Goal: Task Accomplishment & Management: Manage account settings

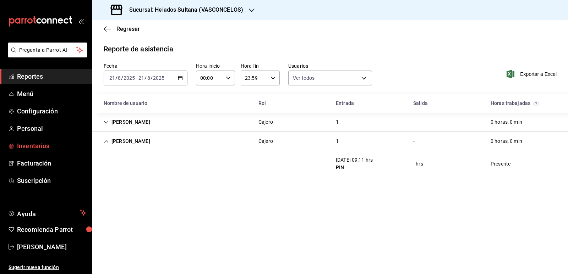
click at [34, 144] on span "Inventarios" at bounding box center [51, 146] width 69 height 10
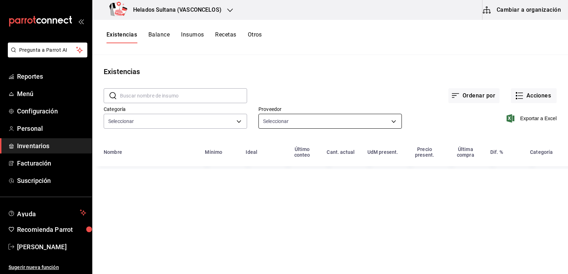
type input "9d7c0833-9408-45a5-a882-93b31da9ea45,47676bda-ffc7-450b-a11c-eba97d588f5c,c2b53…"
type input "7b25e86c-4894-4516-b27a-a515f03d9b5c,5ce0c5e9-de5f-4f42-929d-7ac1d738b045,e4cee…"
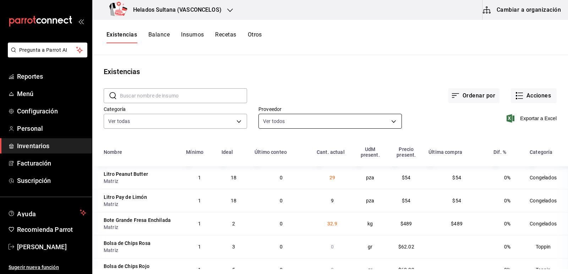
click at [289, 124] on body "Pregunta a Parrot AI Reportes Menú Configuración Personal Inventarios Facturaci…" at bounding box center [284, 134] width 568 height 269
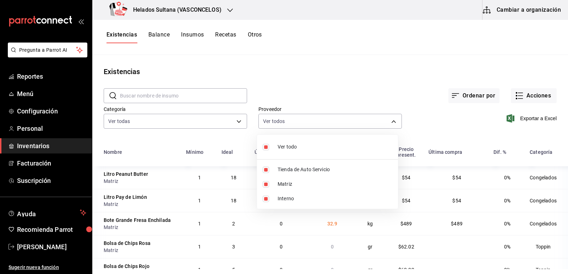
click at [192, 98] on div at bounding box center [284, 137] width 568 height 274
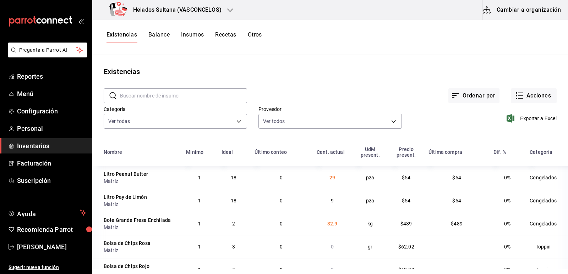
click at [182, 94] on input "text" at bounding box center [183, 96] width 127 height 14
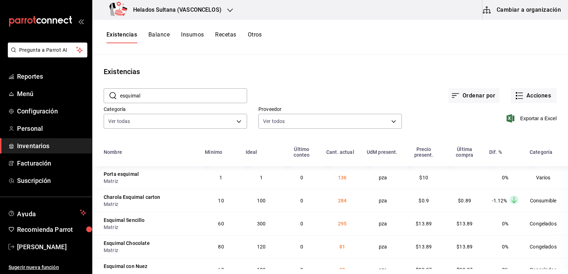
type input "Esquimal Sencillo"
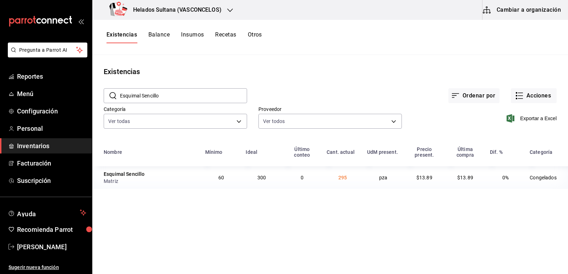
click at [328, 83] on div "Ordenar por Acciones" at bounding box center [401, 90] width 309 height 26
click at [339, 176] on span "295" at bounding box center [342, 178] width 9 height 6
click at [515, 94] on icon "button" at bounding box center [519, 96] width 9 height 9
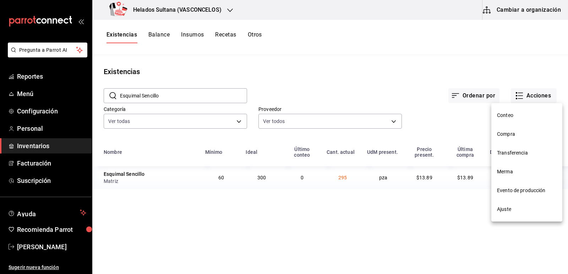
click at [501, 130] on li "Compra" at bounding box center [526, 134] width 71 height 19
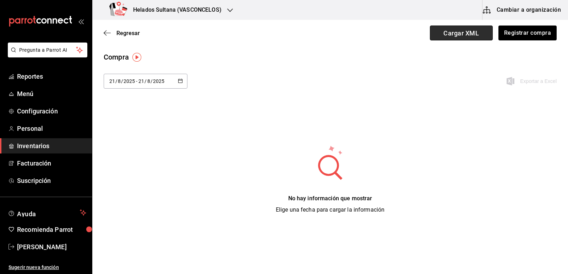
click at [470, 35] on span "Cargar XML" at bounding box center [461, 33] width 63 height 15
click at [0, 0] on input "Cargar XML" at bounding box center [0, 0] width 0 height 0
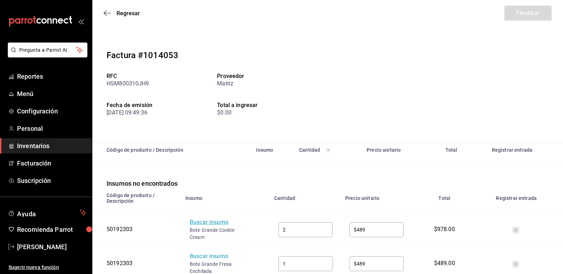
click at [207, 227] on div "Buscar insumo" at bounding box center [218, 223] width 57 height 8
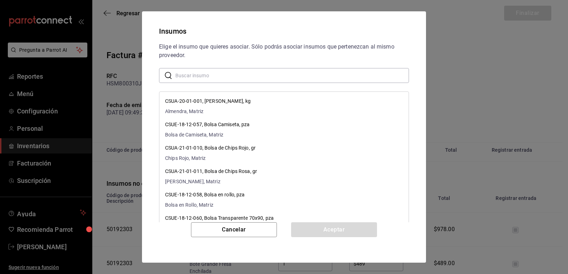
click at [248, 80] on input "text" at bounding box center [292, 75] width 234 height 14
click at [257, 75] on input "text" at bounding box center [292, 75] width 234 height 14
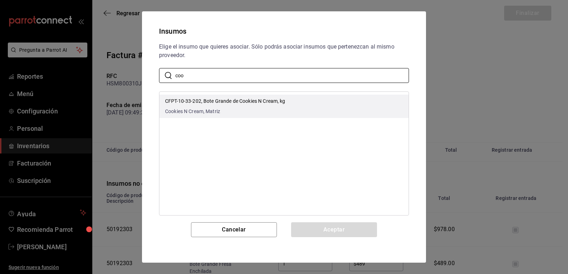
type input "coo"
click at [263, 100] on p "CFPT-10-33-202, Bote Grande de Cookies N Cream, kg" at bounding box center [225, 101] width 120 height 7
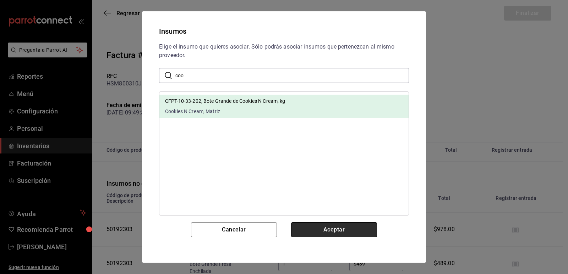
click at [333, 224] on button "Aceptar" at bounding box center [334, 230] width 86 height 15
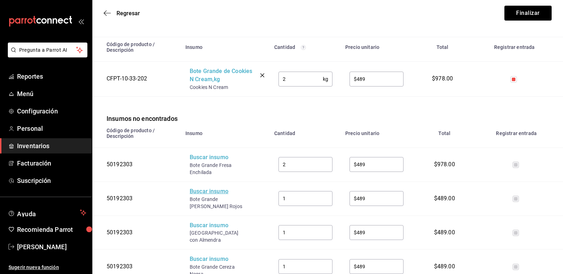
scroll to position [106, 0]
drag, startPoint x: 211, startPoint y: 171, endPoint x: 188, endPoint y: 166, distance: 23.8
click at [188, 166] on td "Buscar insumo Bote Grande Fresa Enchilada" at bounding box center [225, 164] width 89 height 34
copy div "Bote Grande Fresa Enchilada"
click at [207, 159] on div "Buscar insumo" at bounding box center [218, 157] width 57 height 8
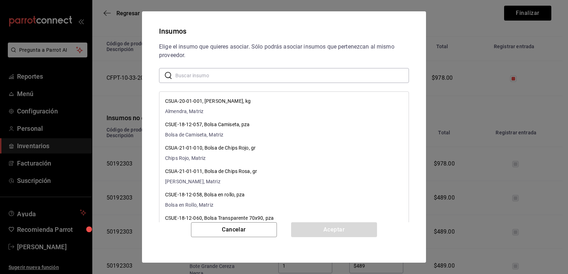
click at [220, 75] on input "text" at bounding box center [292, 75] width 234 height 14
paste input "Bote Grande Fresa Enchilada"
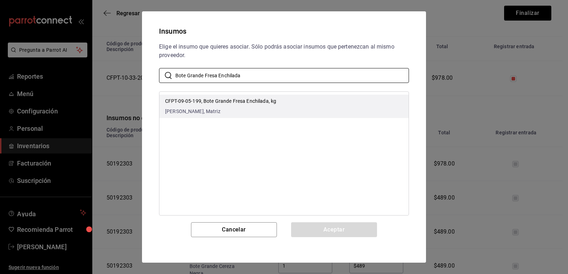
type input "Bote Grande Fresa Enchilada"
click at [266, 103] on p "CFPT-09-05-199, Bote Grande Fresa Enchilada, kg" at bounding box center [220, 101] width 111 height 7
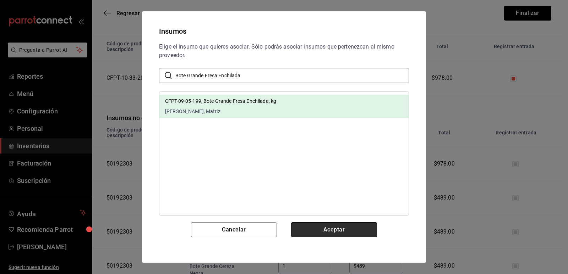
click at [323, 230] on button "Aceptar" at bounding box center [334, 230] width 86 height 15
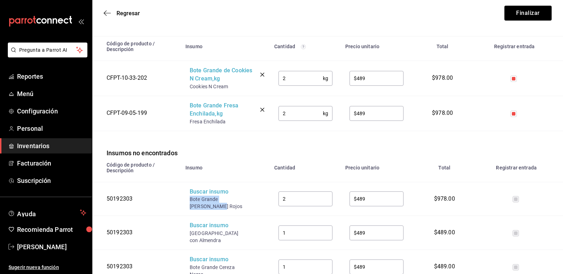
drag, startPoint x: 199, startPoint y: 204, endPoint x: 191, endPoint y: 199, distance: 9.9
click at [191, 199] on div "Bote Grande [PERSON_NAME] Rojos" at bounding box center [218, 203] width 57 height 14
copy div "Bote Grande [PERSON_NAME] Rojos"
click at [204, 191] on div "Buscar insumo" at bounding box center [218, 192] width 57 height 8
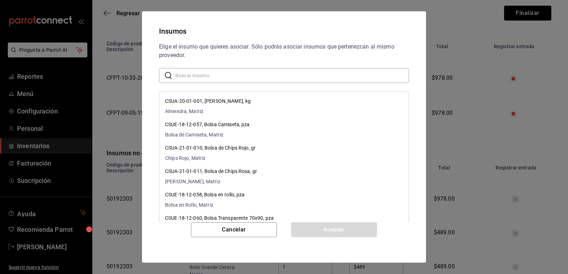
click at [226, 73] on input "text" at bounding box center [292, 75] width 234 height 14
paste input "Bote Grande [PERSON_NAME] Rojos"
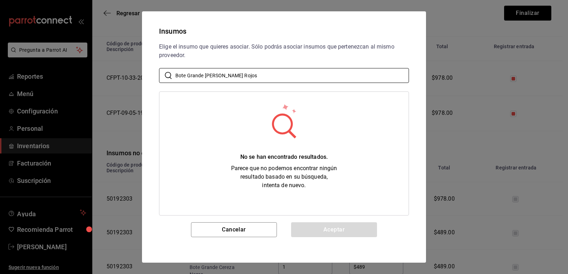
drag, startPoint x: 204, startPoint y: 76, endPoint x: 144, endPoint y: 73, distance: 60.4
click at [144, 73] on div "Insumos Elige el insumo que quieres asociar. Sólo podrás asociar insumos que pe…" at bounding box center [284, 137] width 284 height 252
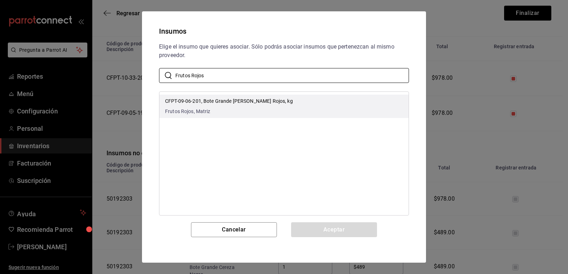
type input "Frutos Rojos"
click at [207, 105] on div "CFPT-09-06-201, Bote Grande [PERSON_NAME] Rojos, kg [PERSON_NAME] Rojos, Matriz" at bounding box center [229, 107] width 128 height 18
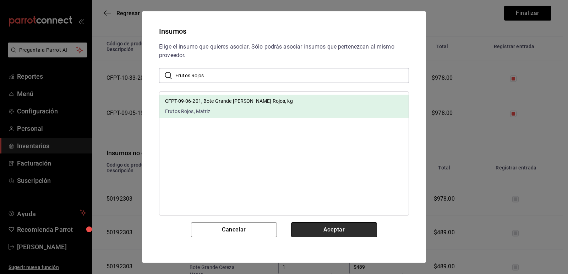
click at [328, 227] on button "Aceptar" at bounding box center [334, 230] width 86 height 15
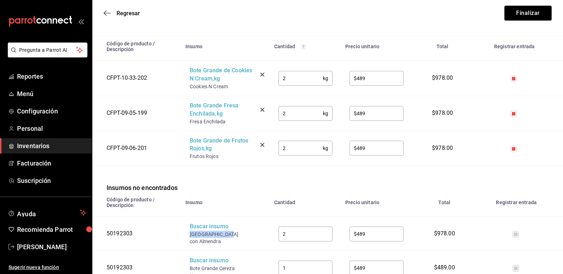
drag, startPoint x: 226, startPoint y: 235, endPoint x: 191, endPoint y: 233, distance: 35.9
click at [191, 233] on div "[GEOGRAPHIC_DATA] con Almendra" at bounding box center [218, 238] width 57 height 14
copy div "Bote Grande Caf"
click at [202, 228] on div "Buscar insumo" at bounding box center [218, 227] width 57 height 8
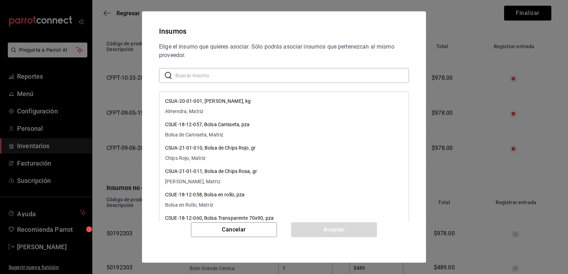
click at [220, 78] on input "text" at bounding box center [292, 75] width 234 height 14
paste input "Bote Grande Caf"
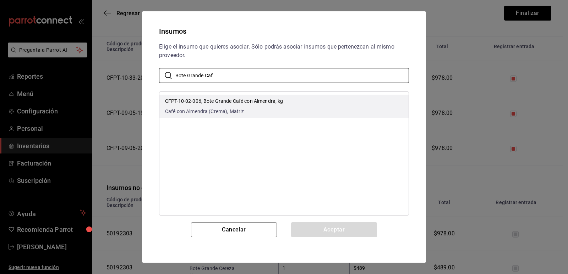
type input "Bote Grande Caf"
click at [196, 103] on p "CFPT-10-02-006, Bote Grande Café con Almendra, kg" at bounding box center [224, 101] width 118 height 7
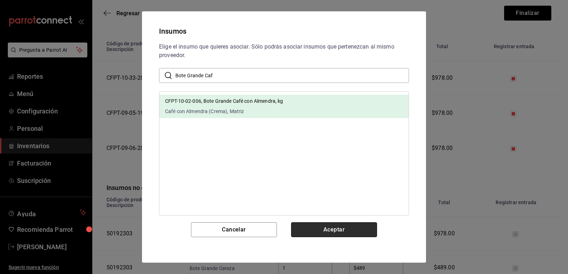
click at [328, 228] on button "Aceptar" at bounding box center [334, 230] width 86 height 15
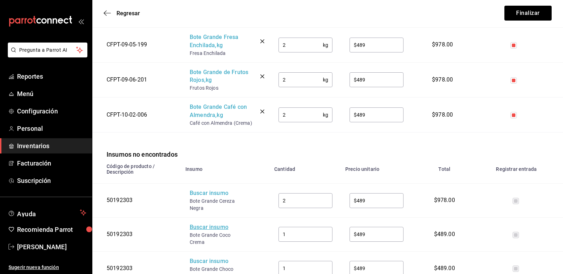
scroll to position [177, 0]
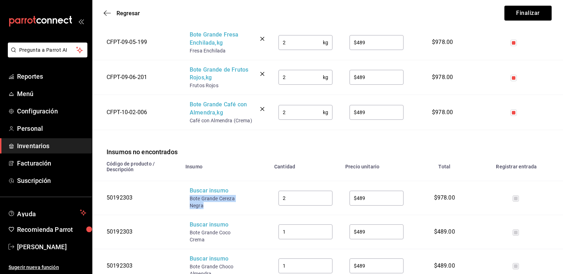
drag, startPoint x: 203, startPoint y: 208, endPoint x: 190, endPoint y: 201, distance: 15.2
click at [190, 201] on div "Bote Grande Cereza Negra" at bounding box center [218, 202] width 57 height 14
copy div "Bote Grande Cereza Negra"
click at [207, 195] on div "Buscar insumo" at bounding box center [218, 191] width 57 height 8
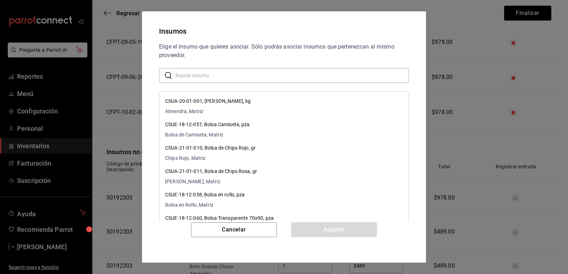
click at [229, 75] on input "text" at bounding box center [292, 75] width 234 height 14
paste input "Bote Grande Cereza Negra"
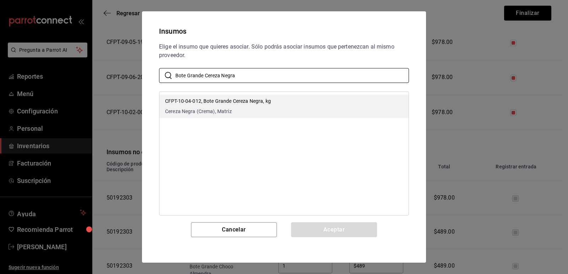
type input "Bote Grande Cereza Negra"
click at [252, 102] on p "CFPT-10-04-012, Bote Grande Cereza Negra, kg" at bounding box center [218, 101] width 106 height 7
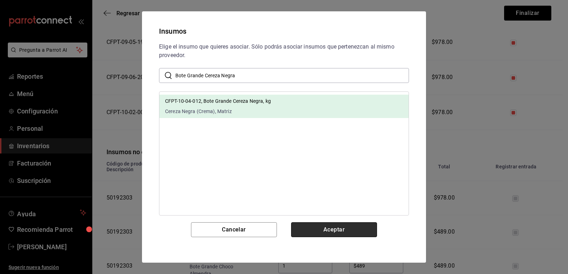
click at [327, 227] on button "Aceptar" at bounding box center [334, 230] width 86 height 15
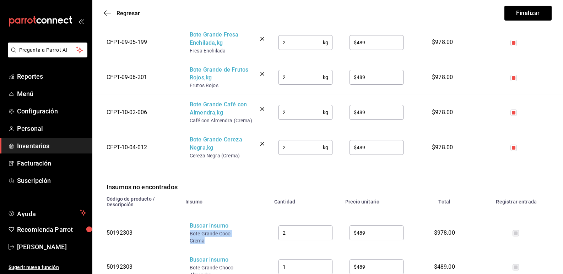
drag, startPoint x: 208, startPoint y: 242, endPoint x: 190, endPoint y: 236, distance: 19.1
click at [190, 236] on div "Bote Grande Coco Crema" at bounding box center [218, 237] width 57 height 14
click at [202, 227] on div "Buscar insumo" at bounding box center [218, 226] width 57 height 8
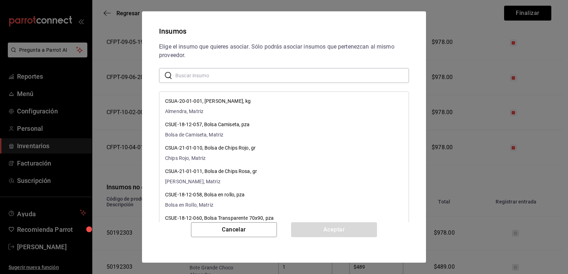
click at [222, 78] on input "text" at bounding box center [292, 75] width 234 height 14
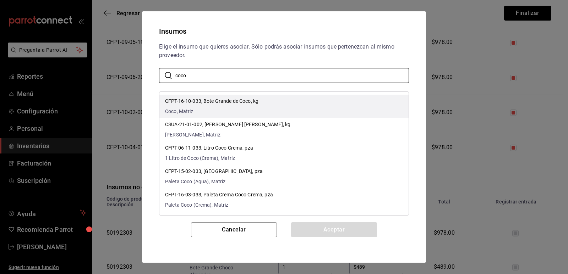
type input "coco"
click at [304, 103] on li "CFPT-16-10-033, Bote Grande de Coco, kg Coco, Matriz" at bounding box center [283, 106] width 249 height 23
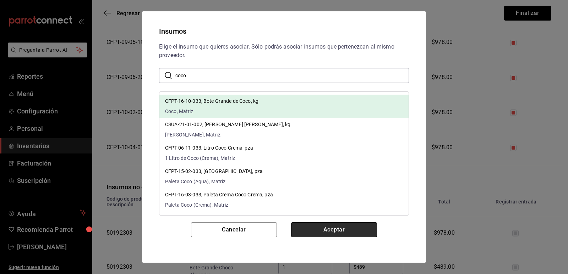
click at [329, 229] on button "Aceptar" at bounding box center [334, 230] width 86 height 15
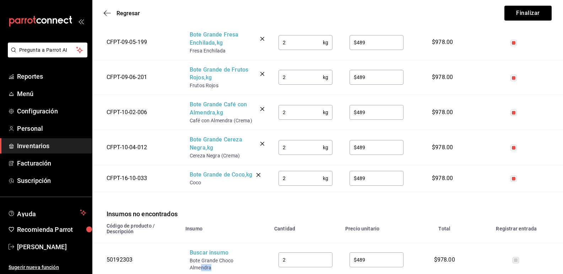
scroll to position [183, 0]
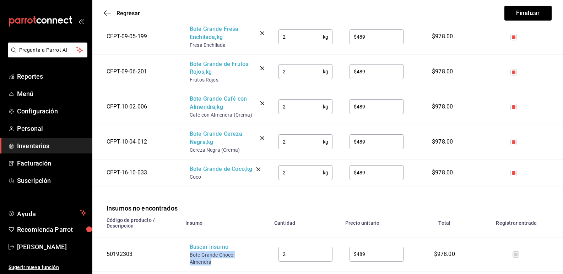
drag, startPoint x: 202, startPoint y: 267, endPoint x: 190, endPoint y: 259, distance: 14.3
click at [190, 259] on div "Bote Grande Choco Almendra" at bounding box center [218, 259] width 57 height 14
copy div "Bote Grande Choco Almendra"
click at [201, 252] on div "Buscar insumo" at bounding box center [218, 247] width 57 height 8
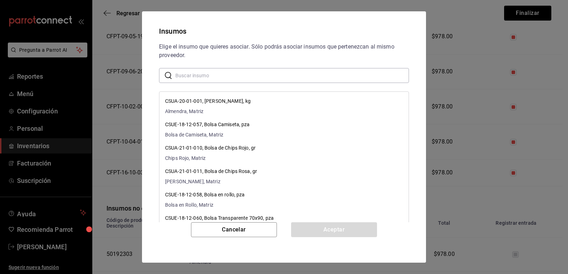
click at [230, 73] on input "text" at bounding box center [292, 75] width 234 height 14
paste input "Bote Grande Choco Almendra"
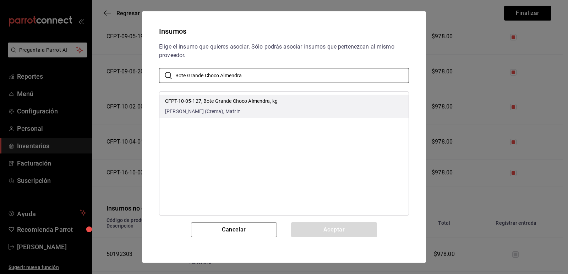
type input "Bote Grande Choco Almendra"
click at [275, 102] on p "CFPT-10-05-127, Bote Grande Choco Almendra, kg" at bounding box center [221, 101] width 113 height 7
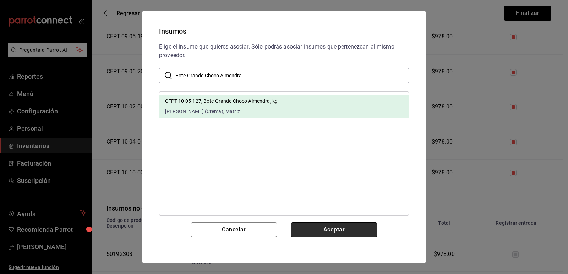
click at [321, 225] on button "Aceptar" at bounding box center [334, 230] width 86 height 15
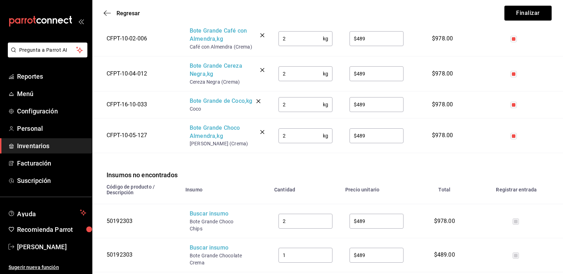
scroll to position [254, 0]
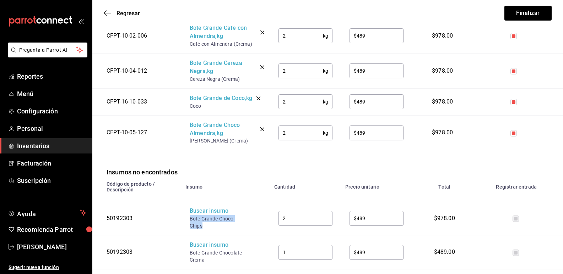
drag, startPoint x: 201, startPoint y: 225, endPoint x: 190, endPoint y: 222, distance: 10.9
click at [190, 222] on div "Bote Grande Choco Chips" at bounding box center [218, 222] width 57 height 14
copy div "Bote Grande Choco Chips"
click at [202, 214] on div "Buscar insumo" at bounding box center [218, 211] width 57 height 8
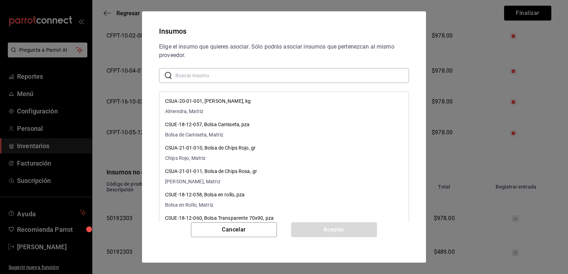
click at [233, 76] on input "text" at bounding box center [292, 75] width 234 height 14
paste input "Bote Grande Choco Chips"
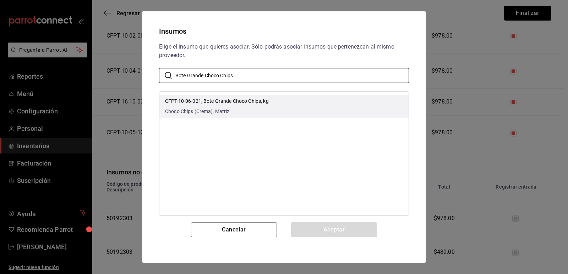
type input "Bote Grande Choco Chips"
click at [286, 103] on li "CFPT-10-06-021, Bote Grande Choco Chips, kg Choco Chips (Crema), Matriz" at bounding box center [283, 106] width 249 height 23
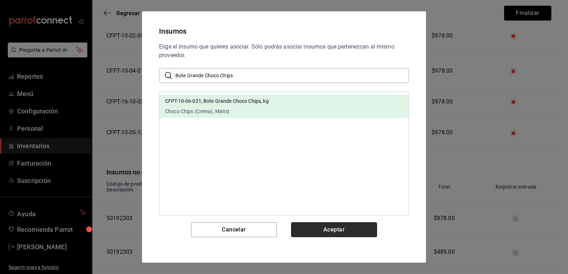
click at [312, 229] on button "Aceptar" at bounding box center [334, 230] width 86 height 15
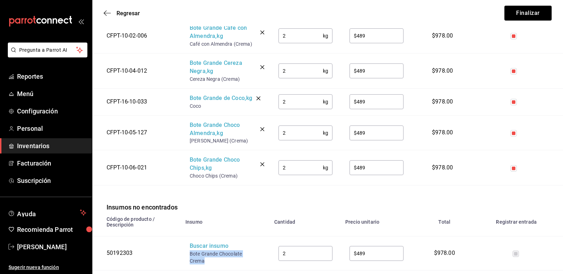
drag, startPoint x: 204, startPoint y: 263, endPoint x: 188, endPoint y: 256, distance: 17.3
click at [188, 256] on td "Buscar insumo Bote Grande Chocolate Crema" at bounding box center [225, 254] width 89 height 34
copy div "Bote Grande Chocolate Crema"
click at [198, 248] on div "Buscar insumo" at bounding box center [218, 246] width 57 height 8
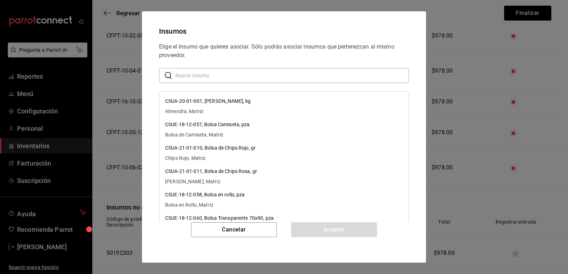
click at [221, 75] on input "text" at bounding box center [292, 75] width 234 height 14
paste input "Bote Grande Chocolate Crema"
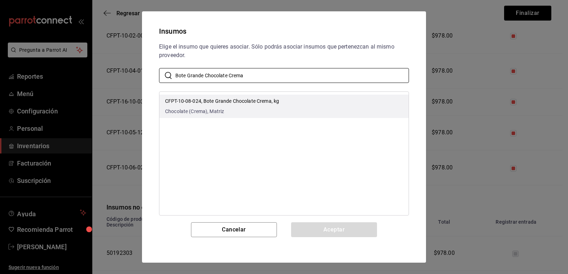
type input "Bote Grande Chocolate Crema"
click at [263, 102] on p "CFPT-10-08-024, Bote Grande Chocolate Crema, kg" at bounding box center [222, 101] width 114 height 7
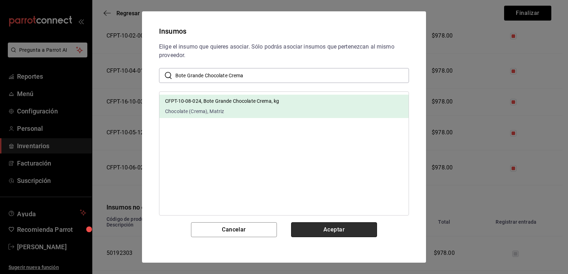
click at [316, 226] on button "Aceptar" at bounding box center [334, 230] width 86 height 15
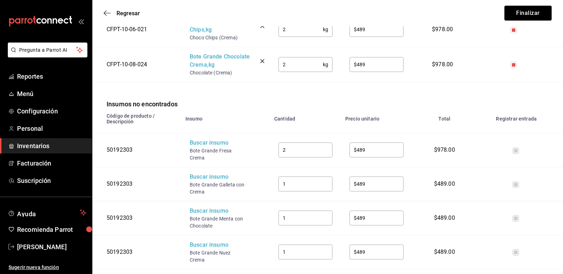
scroll to position [396, 0]
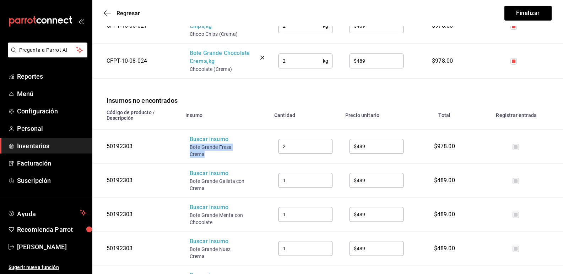
drag, startPoint x: 205, startPoint y: 156, endPoint x: 191, endPoint y: 148, distance: 16.5
click at [191, 148] on div "Bote Grande Fresa Crema" at bounding box center [218, 151] width 57 height 14
copy div "Bote Grande Fresa Crema"
click at [201, 142] on div "Buscar insumo" at bounding box center [218, 140] width 57 height 8
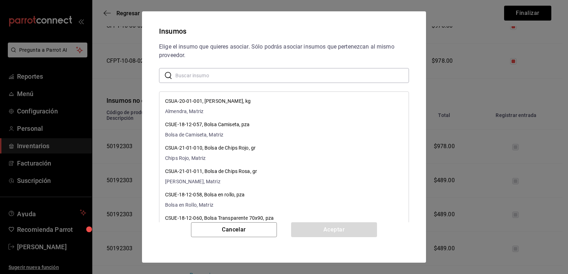
click at [216, 72] on input "text" at bounding box center [292, 75] width 234 height 14
paste input "Bote Grande Fresa Crema"
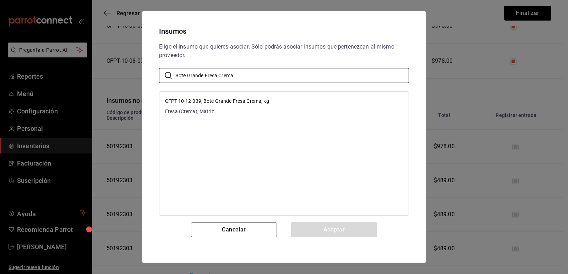
type input "Bote Grande Fresa Crema"
click at [275, 106] on li "CFPT-10-12-039, Bote Grande Fresa Crema, kg Fresa (Crema), Matriz" at bounding box center [283, 106] width 249 height 23
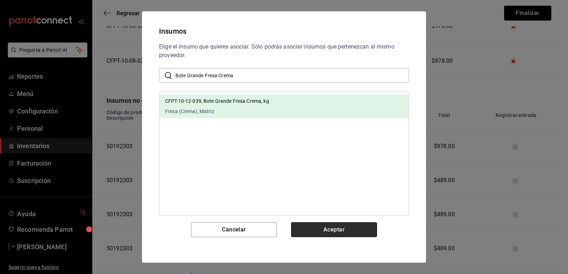
click at [318, 226] on button "Aceptar" at bounding box center [334, 230] width 86 height 15
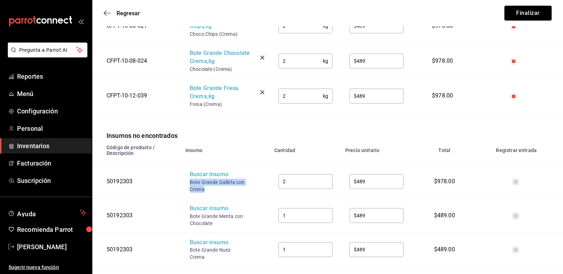
drag, startPoint x: 202, startPoint y: 189, endPoint x: 189, endPoint y: 185, distance: 14.3
click at [189, 185] on td "Buscar insumo Bote Grande Galleta con Crema" at bounding box center [225, 182] width 89 height 34
copy div "Bote Grande Galleta con Crema"
click at [199, 181] on div "Bote Grande Galleta con Crema" at bounding box center [218, 186] width 57 height 14
click at [201, 175] on div "Buscar insumo" at bounding box center [218, 175] width 57 height 8
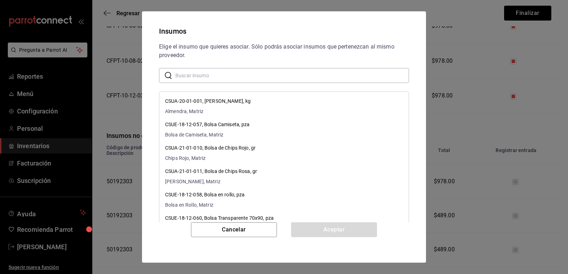
click at [213, 75] on input "text" at bounding box center [292, 75] width 234 height 14
paste input "Bote Grande Galleta con Crema"
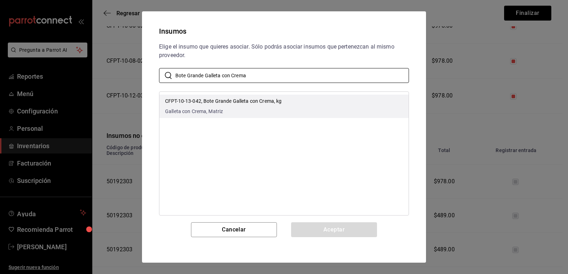
type input "Bote Grande Galleta con Crema"
click at [241, 103] on p "CFPT-10-13-042, Bote Grande Galleta con Crema, kg" at bounding box center [223, 101] width 116 height 7
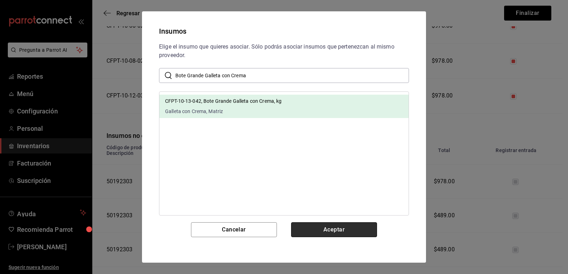
click at [313, 228] on button "Aceptar" at bounding box center [334, 230] width 86 height 15
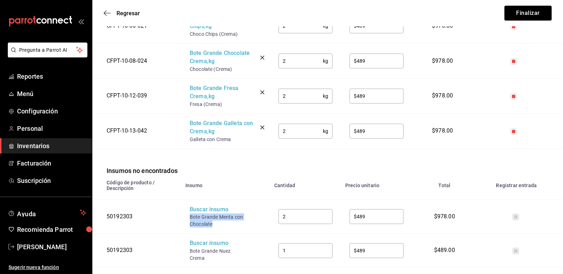
drag, startPoint x: 212, startPoint y: 226, endPoint x: 186, endPoint y: 218, distance: 27.9
click at [186, 218] on td "Buscar insumo Bote Grande Menta con Chocolate" at bounding box center [225, 217] width 89 height 34
copy div "Bote Grande Menta con Chocolate"
click at [200, 212] on div "Buscar insumo" at bounding box center [218, 210] width 57 height 8
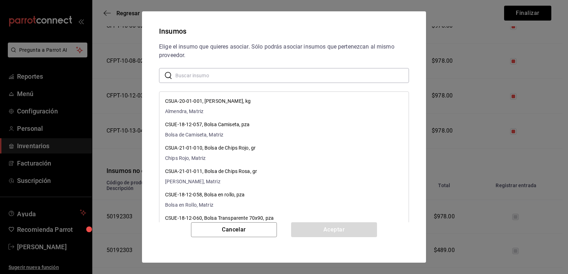
click at [220, 70] on input "text" at bounding box center [292, 75] width 234 height 14
paste input "Bote Grande Menta con Chocolate"
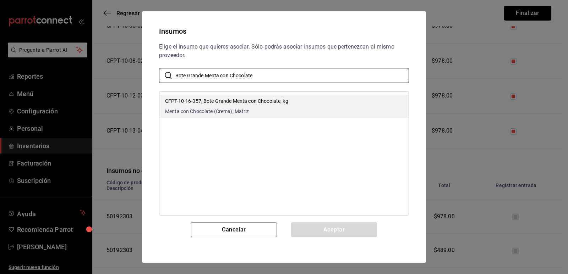
type input "Bote Grande Menta con Chocolate"
click at [270, 104] on p "CFPT-10-16-057, Bote Grande Menta con Chocolate, kg" at bounding box center [226, 101] width 123 height 7
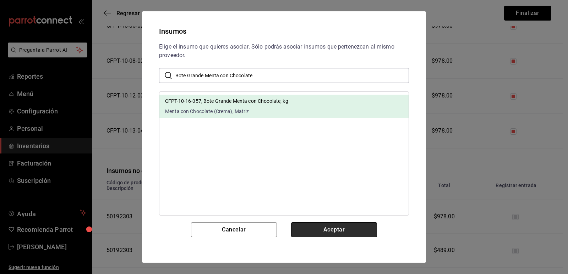
click at [325, 225] on button "Aceptar" at bounding box center [334, 230] width 86 height 15
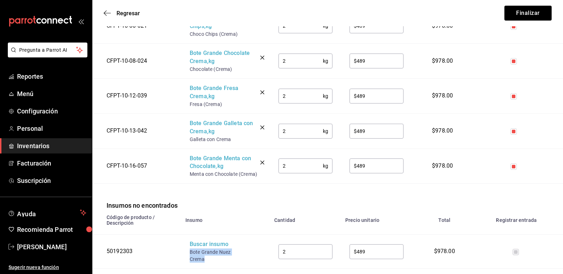
drag, startPoint x: 207, startPoint y: 261, endPoint x: 191, endPoint y: 254, distance: 17.5
click at [191, 254] on div "Bote Grande Nuez Crema" at bounding box center [218, 256] width 57 height 14
click at [201, 248] on div "Buscar insumo" at bounding box center [218, 245] width 57 height 8
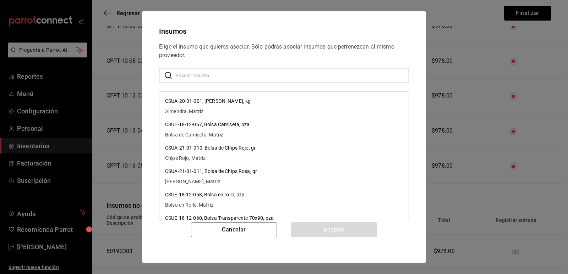
click at [232, 76] on input "text" at bounding box center [292, 75] width 234 height 14
paste input "Bote Grande Nuez Crema"
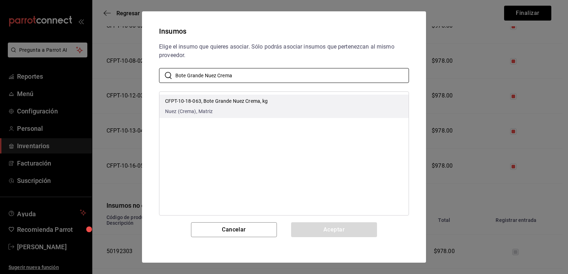
type input "Bote Grande Nuez Crema"
click at [268, 105] on li "CFPT-10-18-063, Bote Grande Nuez Crema, kg Nuez (Crema), Matriz" at bounding box center [283, 106] width 249 height 23
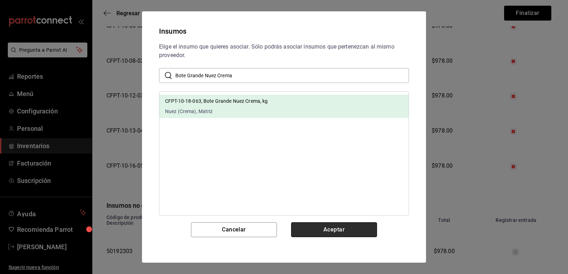
click at [315, 227] on button "Aceptar" at bounding box center [334, 230] width 86 height 15
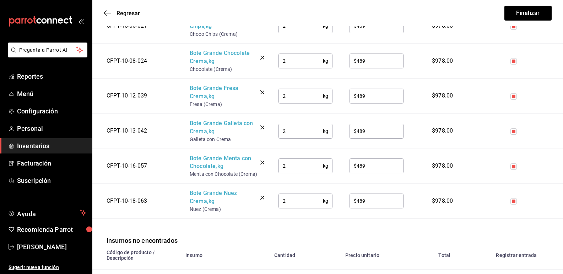
scroll to position [503, 0]
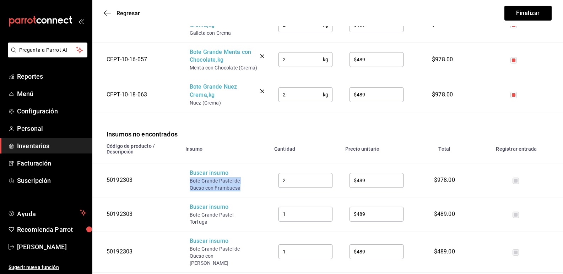
drag, startPoint x: 240, startPoint y: 190, endPoint x: 187, endPoint y: 182, distance: 53.0
click at [187, 182] on td "Buscar insumo Bote Grande Pastel de Queso con Frambuesa" at bounding box center [225, 181] width 89 height 34
click at [207, 173] on div "Buscar insumo" at bounding box center [218, 173] width 57 height 8
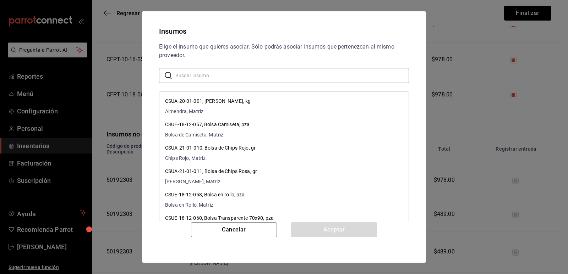
click at [230, 78] on input "text" at bounding box center [292, 75] width 234 height 14
paste input "Bote Grande Pastel de Queso con Frambuesa"
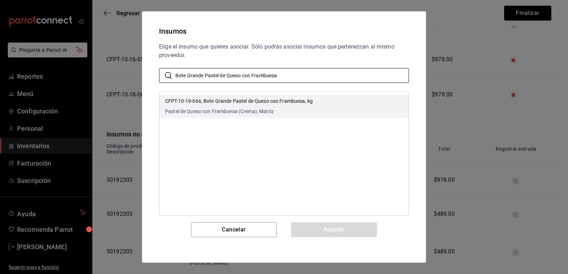
type input "Bote Grande Pastel de Queso con Frambuesa"
click at [251, 106] on div "CFPT-10-19-066, Bote Grande Pastel de Queso con Frambuesa, kg Pastel de Queso c…" at bounding box center [239, 107] width 148 height 18
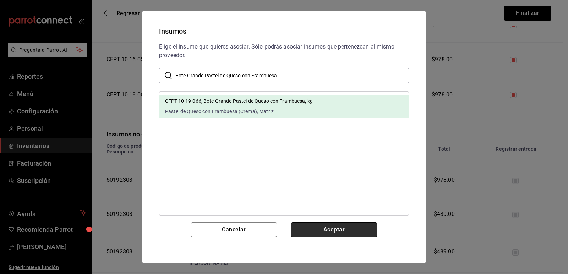
click at [312, 228] on button "Aceptar" at bounding box center [334, 230] width 86 height 15
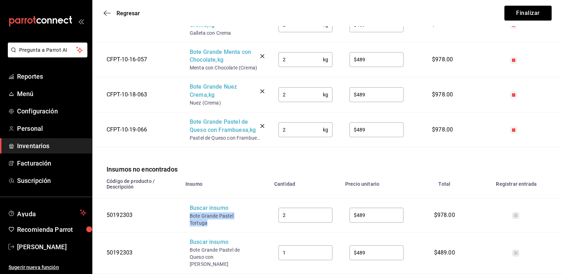
drag, startPoint x: 209, startPoint y: 232, endPoint x: 190, endPoint y: 225, distance: 20.2
click at [190, 225] on div "Bote Grande Pastel Tortuga" at bounding box center [218, 220] width 57 height 14
click at [198, 213] on div "Buscar insumo" at bounding box center [218, 208] width 57 height 8
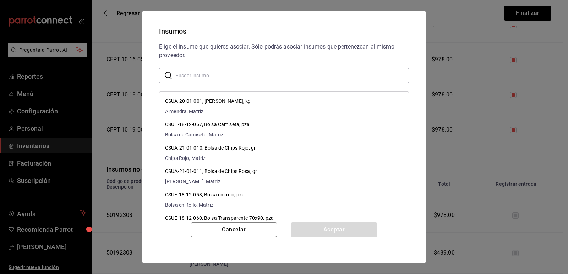
click at [233, 78] on input "text" at bounding box center [292, 75] width 234 height 14
paste input "Bote Grande Pastel Tortuga"
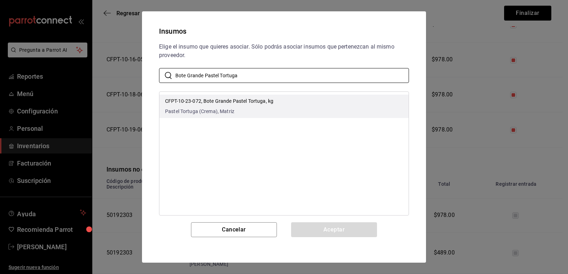
type input "Bote Grande Pastel Tortuga"
click at [272, 100] on p "CFPT-10-23-072, Bote Grande Pastel Tortuga, kg" at bounding box center [219, 101] width 108 height 7
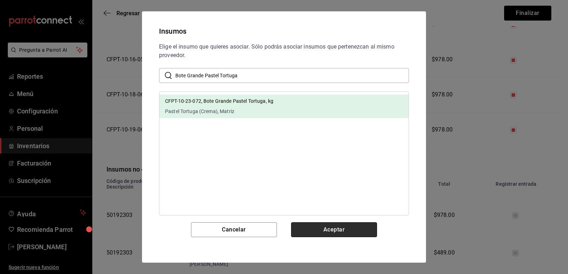
click at [324, 229] on button "Aceptar" at bounding box center [334, 230] width 86 height 15
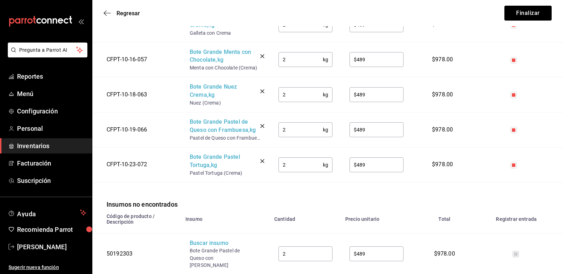
scroll to position [574, 0]
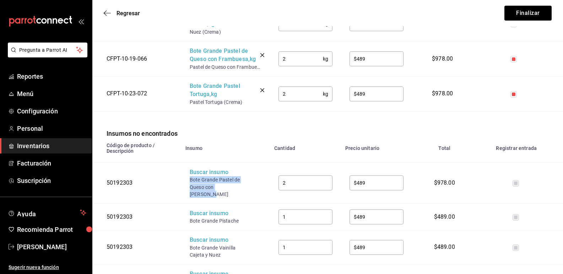
drag, startPoint x: 241, startPoint y: 198, endPoint x: 189, endPoint y: 192, distance: 52.5
click at [189, 192] on td "Buscar insumo Bote Grande Pastel de Queso con Zarzamora" at bounding box center [225, 183] width 89 height 41
click at [210, 177] on div "Buscar insumo" at bounding box center [218, 173] width 57 height 8
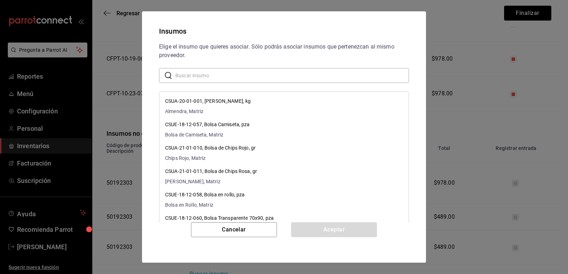
click at [245, 76] on input "text" at bounding box center [292, 75] width 234 height 14
paste input "Bote Grande Pastel de Queso con [PERSON_NAME]"
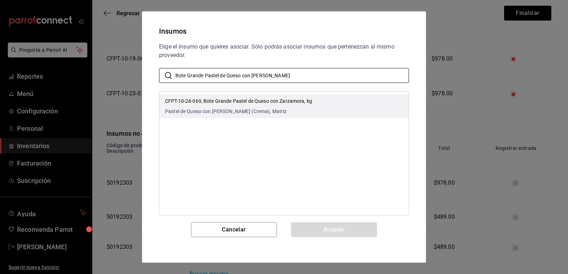
type input "Bote Grande Pastel de Queso con [PERSON_NAME]"
click at [274, 101] on p "CFPT-10-24-069, Bote Grande Pastel de Queso con Zarzamora, kg" at bounding box center [238, 101] width 147 height 7
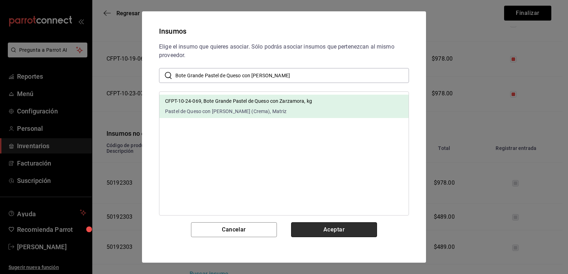
click at [333, 226] on button "Aceptar" at bounding box center [334, 230] width 86 height 15
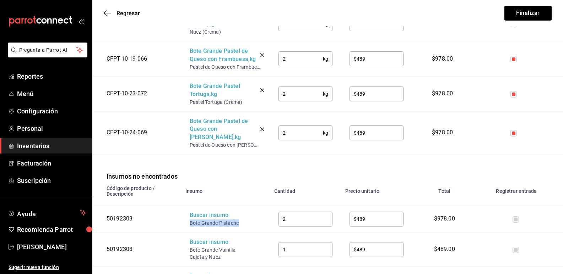
drag, startPoint x: 234, startPoint y: 226, endPoint x: 190, endPoint y: 223, distance: 44.9
click at [190, 223] on div "Bote Grande Pistache" at bounding box center [218, 223] width 57 height 7
click at [199, 217] on div "Buscar insumo" at bounding box center [218, 216] width 57 height 8
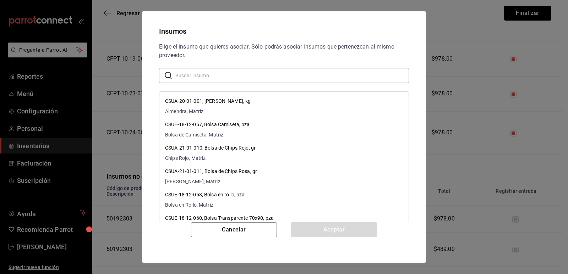
click at [234, 76] on input "text" at bounding box center [292, 75] width 234 height 14
paste input "Bote Grande Pistache"
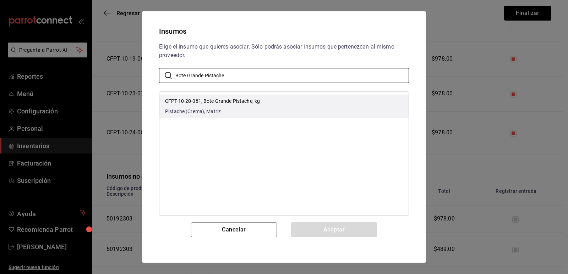
type input "Bote Grande Pistache"
click at [262, 107] on li "CFPT-10-20-081, Bote Grande Pistache, kg Pistache (Crema), Matriz" at bounding box center [283, 106] width 249 height 23
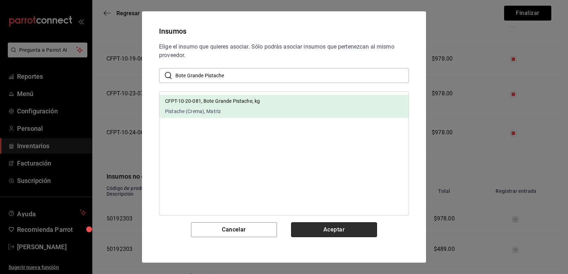
click at [330, 227] on button "Aceptar" at bounding box center [334, 230] width 86 height 15
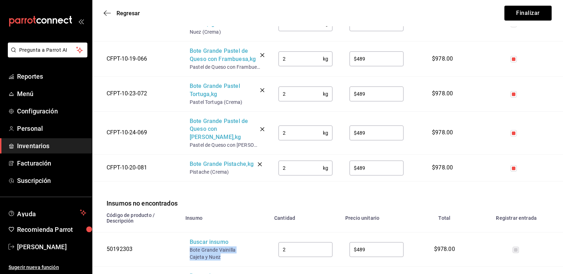
drag, startPoint x: 219, startPoint y: 258, endPoint x: 188, endPoint y: 250, distance: 31.3
click at [188, 250] on td "Buscar insumo Bote Grande Vainilla Cajeta y Nuez" at bounding box center [225, 250] width 89 height 34
click at [199, 242] on div "Buscar insumo" at bounding box center [218, 243] width 57 height 8
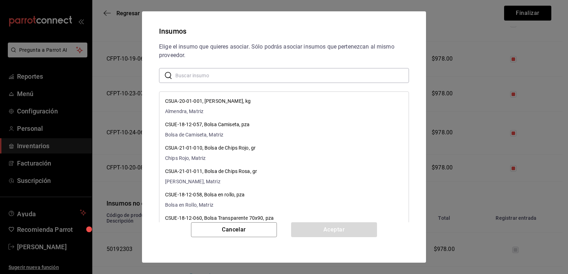
click at [250, 77] on input "text" at bounding box center [292, 75] width 234 height 14
paste input "Bote Grande Vainilla Cajeta y Nuez"
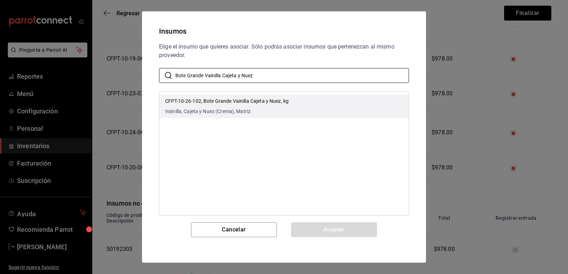
type input "Bote Grande Vainilla Cajeta y Nuez"
click at [287, 104] on p "CFPT-10-26-102, Bote Grande Vainilla Cajeta y Nuez, kg" at bounding box center [227, 101] width 124 height 7
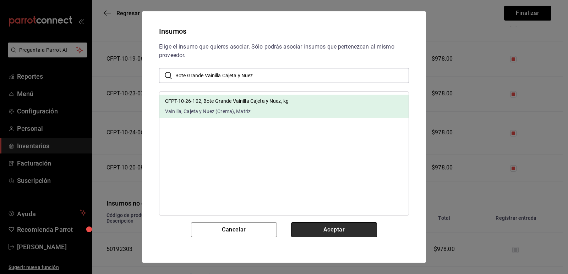
click at [324, 227] on button "Aceptar" at bounding box center [334, 230] width 86 height 15
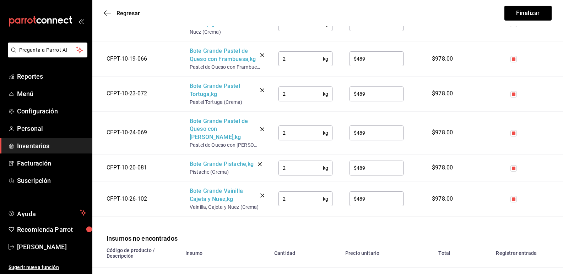
scroll to position [716, 0]
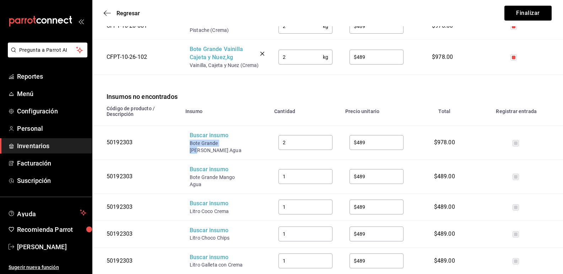
drag, startPoint x: 226, startPoint y: 146, endPoint x: 190, endPoint y: 143, distance: 36.3
click at [190, 143] on div "Bote Grande [PERSON_NAME] Agua" at bounding box center [218, 147] width 57 height 14
click at [202, 138] on div "Buscar insumo" at bounding box center [218, 136] width 57 height 8
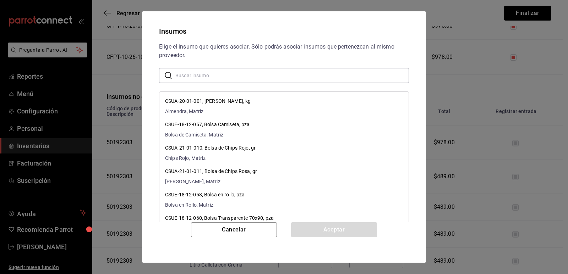
click at [235, 72] on input "text" at bounding box center [292, 75] width 234 height 14
paste input "Bote Grande Lim"
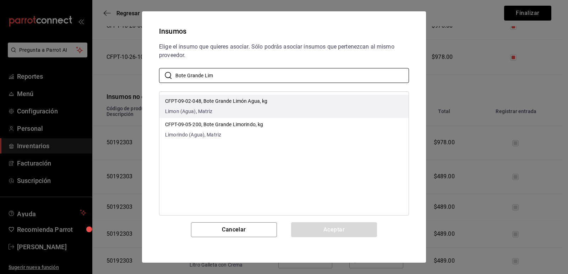
type input "Bote Grande Lim"
click at [296, 102] on li "CFPT-09-02-048, Bote Grande [PERSON_NAME] Agua, kg [PERSON_NAME] (Agua), Matriz" at bounding box center [283, 106] width 249 height 23
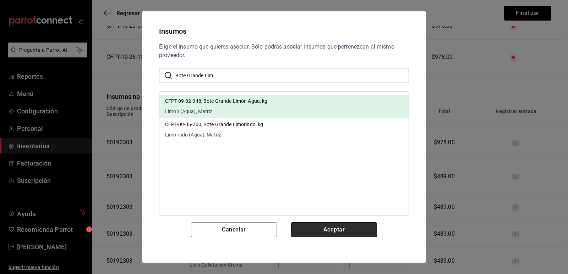
click at [334, 230] on button "Aceptar" at bounding box center [334, 230] width 86 height 15
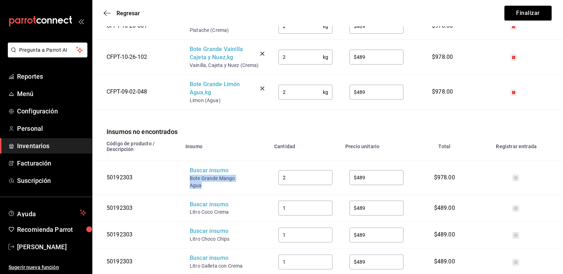
drag, startPoint x: 203, startPoint y: 187, endPoint x: 188, endPoint y: 180, distance: 16.5
click at [188, 180] on td "Buscar insumo Bote Grande Mango Agua" at bounding box center [225, 178] width 89 height 34
click at [204, 170] on div "Buscar insumo" at bounding box center [218, 171] width 57 height 8
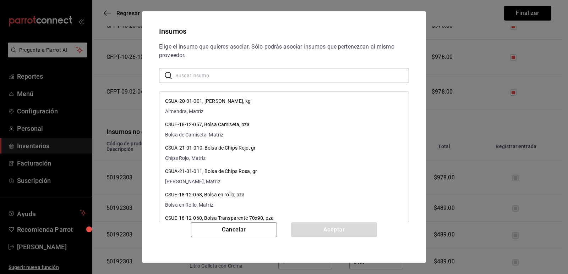
click at [229, 69] on input "text" at bounding box center [292, 75] width 234 height 14
paste input "Bote Grande Mango Agua"
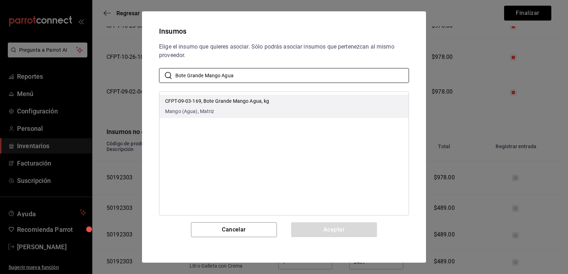
type input "Bote Grande Mango Agua"
click at [279, 103] on li "CFPT-09-03-169, Bote Grande Mango Agua, kg Mango (Agua), Matriz" at bounding box center [283, 106] width 249 height 23
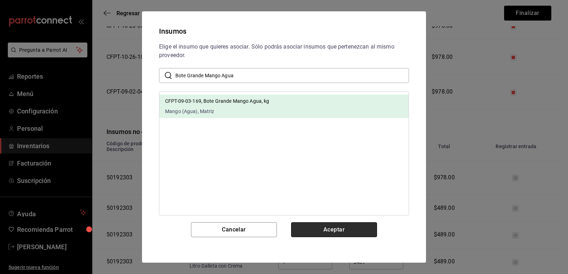
click at [325, 227] on button "Aceptar" at bounding box center [334, 230] width 86 height 15
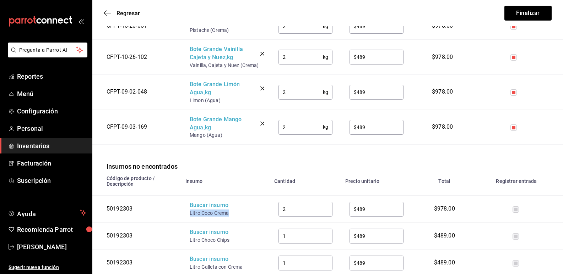
drag, startPoint x: 229, startPoint y: 214, endPoint x: 190, endPoint y: 213, distance: 39.0
click at [190, 213] on div "Litro Coco Crema" at bounding box center [218, 213] width 57 height 7
click at [197, 207] on div "Buscar insumo" at bounding box center [218, 206] width 57 height 8
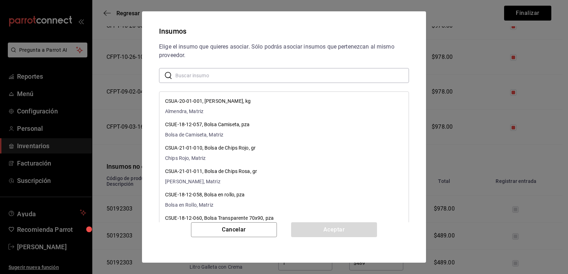
click at [233, 71] on input "text" at bounding box center [292, 75] width 234 height 14
paste input "Litro Coco Crema"
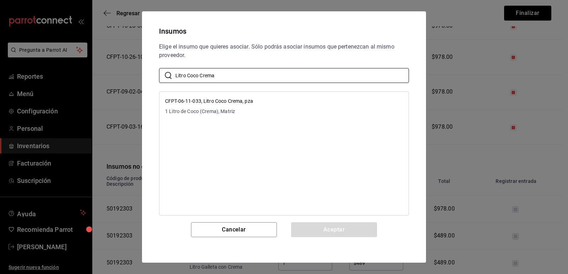
type input "Litro Coco Crema"
click at [259, 100] on li "CFPT-06-11-033, Litro Coco Crema, pza 1 Litro de Coco (Crema), Matriz" at bounding box center [283, 106] width 249 height 23
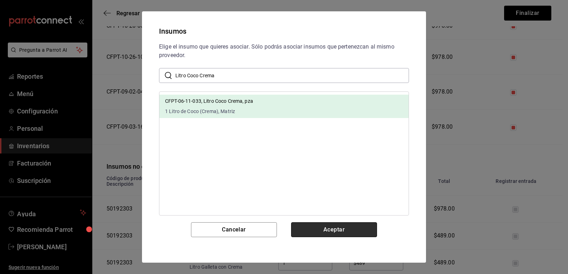
click at [318, 224] on button "Aceptar" at bounding box center [334, 230] width 86 height 15
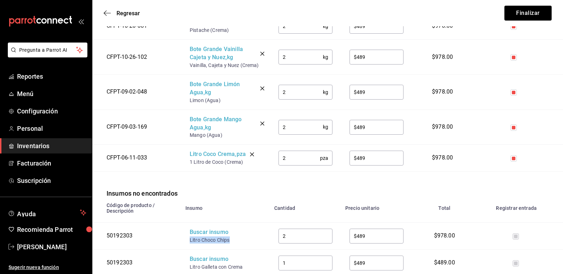
drag, startPoint x: 230, startPoint y: 242, endPoint x: 187, endPoint y: 240, distance: 43.4
click at [187, 240] on td "Buscar insumo Litro Choco Chips" at bounding box center [225, 236] width 89 height 27
click at [204, 236] on div "Buscar insumo" at bounding box center [218, 233] width 57 height 8
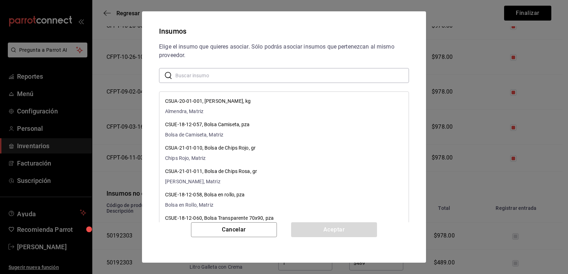
click at [249, 78] on input "text" at bounding box center [292, 75] width 234 height 14
paste input "Litro Choco Chips"
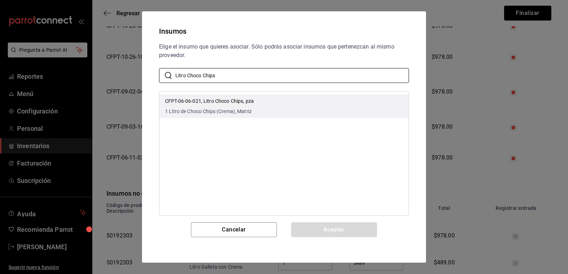
type input "Litro Choco Chips"
click at [293, 100] on li "CFPT-06-06-021, Litro Choco Chips, pza 1 Litro de Choco Chips (Crema), Matriz" at bounding box center [283, 106] width 249 height 23
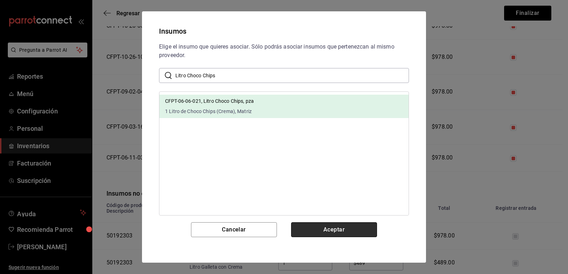
click at [317, 234] on button "Aceptar" at bounding box center [334, 230] width 86 height 15
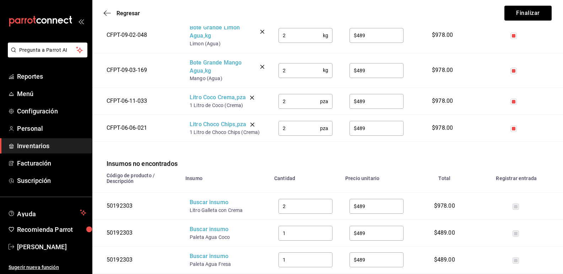
scroll to position [822, 0]
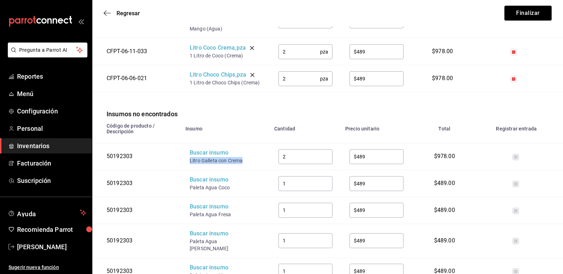
drag, startPoint x: 244, startPoint y: 161, endPoint x: 190, endPoint y: 160, distance: 54.3
click at [190, 160] on div "Litro Galleta con Crema" at bounding box center [218, 160] width 57 height 7
click at [198, 155] on div "Buscar insumo" at bounding box center [218, 153] width 57 height 8
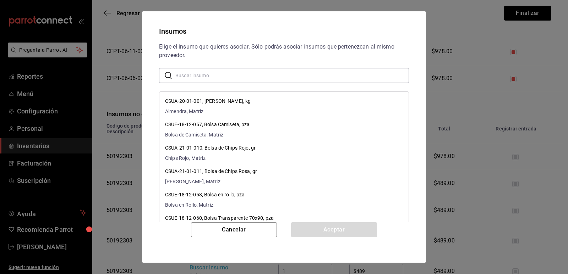
click at [218, 70] on input "text" at bounding box center [292, 75] width 234 height 14
paste input "Litro Galleta con Crema"
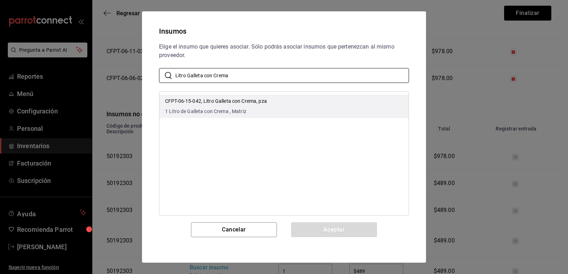
type input "Litro Galleta con Crema"
click at [261, 103] on p "CFPT-06-15-042, Litro Galleta con Crema, pza" at bounding box center [216, 101] width 102 height 7
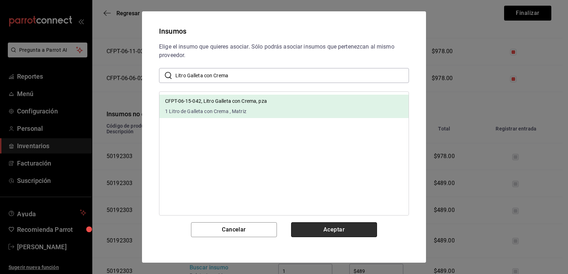
click at [323, 228] on button "Aceptar" at bounding box center [334, 230] width 86 height 15
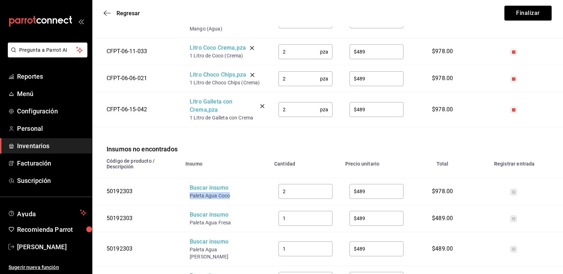
drag, startPoint x: 230, startPoint y: 199, endPoint x: 190, endPoint y: 197, distance: 40.5
click at [190, 197] on div "Paleta Agua Coco" at bounding box center [218, 195] width 57 height 7
click at [199, 190] on div "Buscar insumo" at bounding box center [218, 188] width 57 height 8
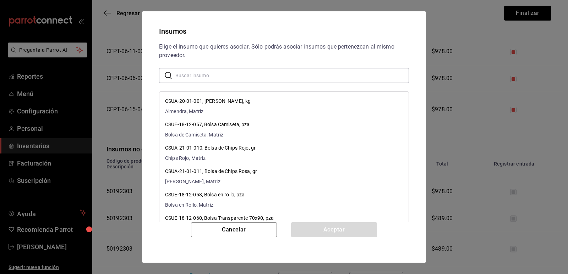
click at [226, 77] on input "text" at bounding box center [292, 75] width 234 height 14
paste input "Paleta Agua Coco"
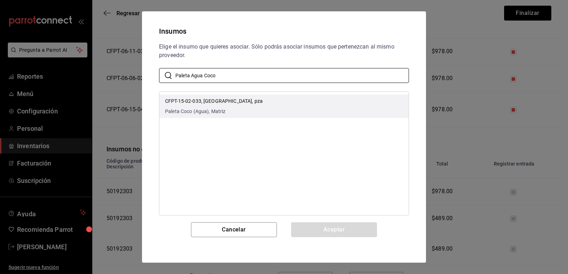
type input "Paleta Agua Coco"
click at [288, 98] on li "CFPT-15-02-033, [GEOGRAPHIC_DATA], pza Paleta Coco (Agua), [GEOGRAPHIC_DATA]" at bounding box center [283, 106] width 249 height 23
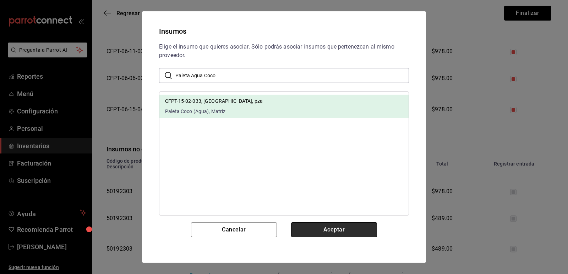
click at [316, 228] on button "Aceptar" at bounding box center [334, 230] width 86 height 15
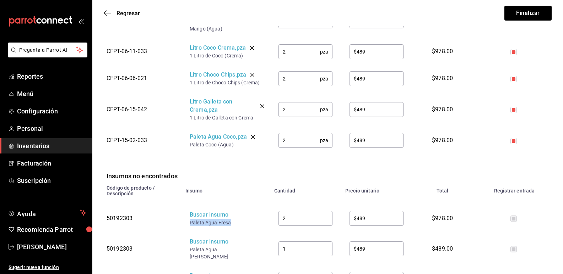
drag, startPoint x: 225, startPoint y: 225, endPoint x: 189, endPoint y: 223, distance: 35.6
click at [189, 223] on td "Buscar insumo Paleta Agua Fresa" at bounding box center [225, 218] width 89 height 27
click at [199, 218] on div "Buscar insumo" at bounding box center [218, 215] width 57 height 8
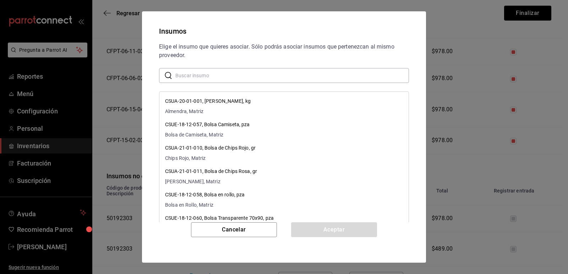
click at [223, 76] on input "text" at bounding box center [292, 75] width 234 height 14
paste input "Paleta Agua Fresa"
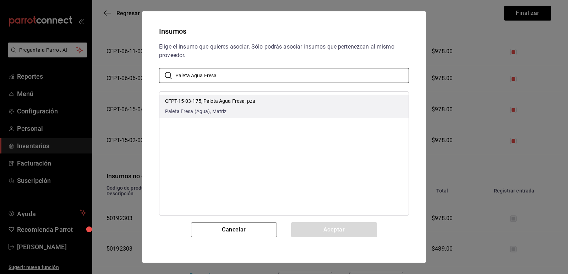
type input "Paleta Agua Fresa"
click at [248, 107] on div "CFPT-15-03-175, Paleta Agua Fresa, pza Paleta Fresa (Agua), Matriz" at bounding box center [210, 107] width 90 height 18
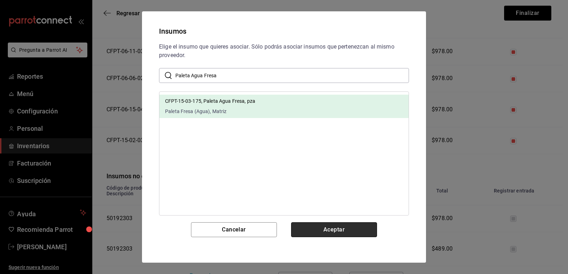
click at [333, 230] on button "Aceptar" at bounding box center [334, 230] width 86 height 15
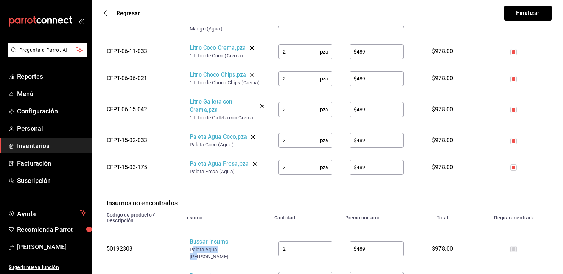
drag, startPoint x: 226, startPoint y: 250, endPoint x: 191, endPoint y: 248, distance: 34.8
click at [191, 248] on div "Paleta Agua [PERSON_NAME]" at bounding box center [218, 253] width 57 height 14
click at [191, 251] on td "Buscar insumo Paleta Agua [PERSON_NAME]" at bounding box center [225, 249] width 89 height 34
drag, startPoint x: 190, startPoint y: 251, endPoint x: 225, endPoint y: 249, distance: 35.2
click at [225, 249] on div "Paleta Agua [PERSON_NAME]" at bounding box center [218, 253] width 57 height 14
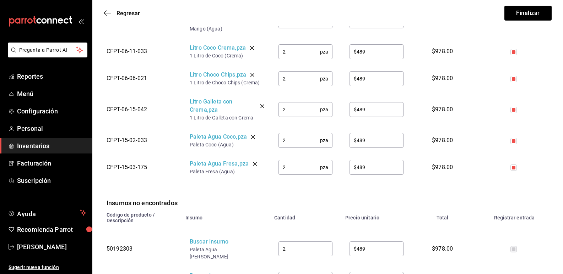
click at [221, 243] on div "Buscar insumo" at bounding box center [218, 242] width 57 height 8
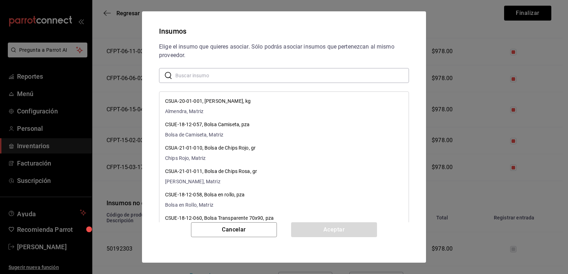
click at [234, 78] on input "text" at bounding box center [292, 75] width 234 height 14
paste input "Paleta Agua Lim"
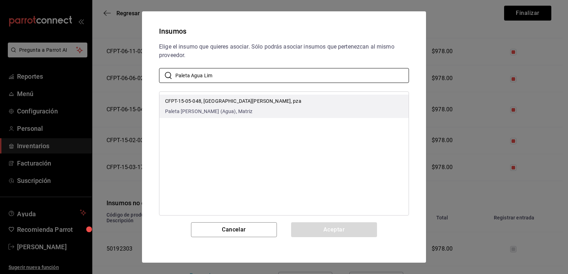
type input "Paleta Agua Lim"
click at [305, 101] on li "CFPT-15-05-048, [GEOGRAPHIC_DATA][PERSON_NAME], pza Paleta [PERSON_NAME] (Agua)…" at bounding box center [283, 106] width 249 height 23
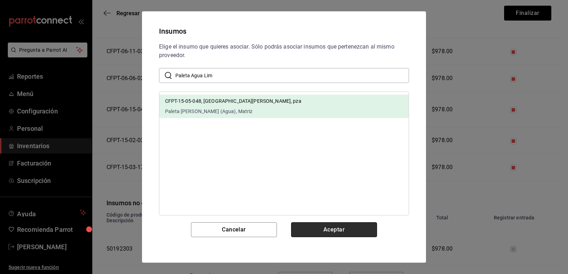
click at [313, 235] on button "Aceptar" at bounding box center [334, 230] width 86 height 15
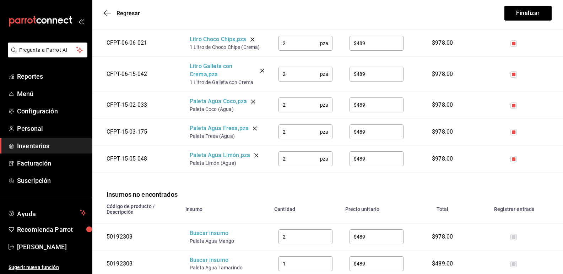
scroll to position [964, 0]
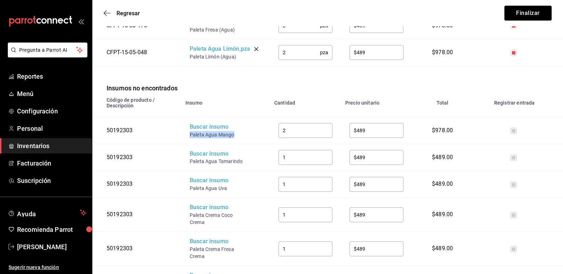
drag, startPoint x: 233, startPoint y: 135, endPoint x: 190, endPoint y: 135, distance: 43.0
click at [190, 135] on div "Paleta Agua Mango" at bounding box center [218, 134] width 57 height 7
click at [201, 131] on div "Buscar insumo" at bounding box center [218, 127] width 57 height 8
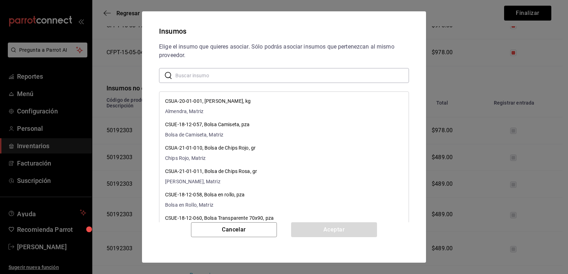
click at [222, 75] on input "text" at bounding box center [292, 75] width 234 height 14
paste input "Paleta Agua Mango"
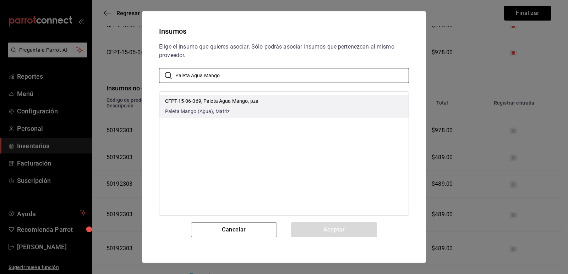
type input "Paleta Agua Mango"
click at [248, 103] on p "CFPT-15-06-069, Paleta Agua Mango, pza" at bounding box center [211, 101] width 93 height 7
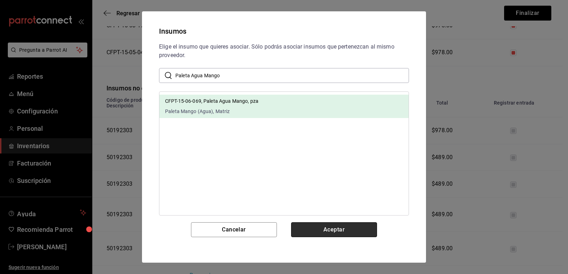
click at [319, 232] on button "Aceptar" at bounding box center [334, 230] width 86 height 15
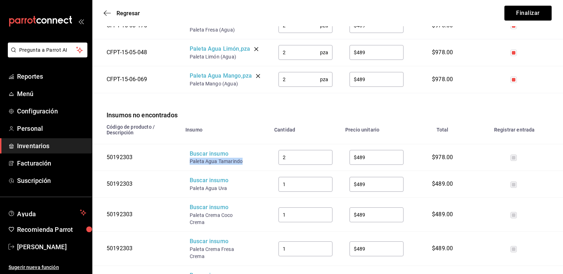
drag, startPoint x: 241, startPoint y: 164, endPoint x: 191, endPoint y: 165, distance: 50.8
click at [191, 165] on div "Paleta Agua Tamarindo" at bounding box center [218, 161] width 57 height 7
click at [205, 156] on div "Buscar insumo" at bounding box center [218, 154] width 57 height 8
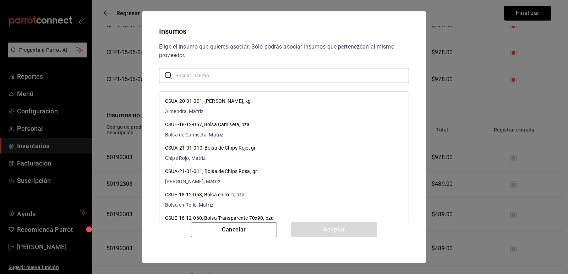
click at [226, 76] on input "text" at bounding box center [292, 75] width 234 height 14
paste input "Paleta Agua Tamarindo"
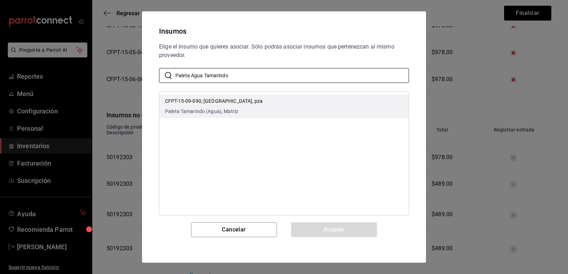
type input "Paleta Agua Tamarindo"
click at [263, 99] on p "CFPT-15-09-090, [GEOGRAPHIC_DATA], pza" at bounding box center [214, 101] width 98 height 7
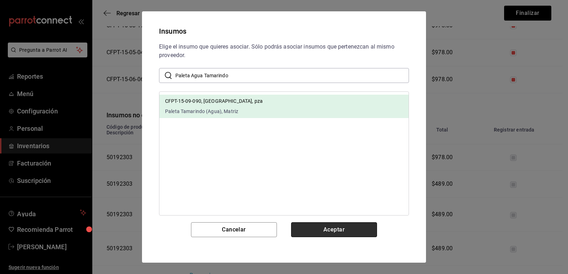
click at [336, 226] on button "Aceptar" at bounding box center [334, 230] width 86 height 15
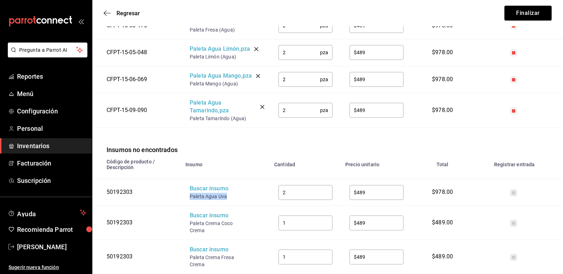
drag, startPoint x: 226, startPoint y: 198, endPoint x: 190, endPoint y: 197, distance: 36.2
click at [190, 197] on div "Paleta Agua Uva" at bounding box center [218, 196] width 57 height 7
click at [201, 190] on div "Buscar insumo" at bounding box center [218, 189] width 57 height 8
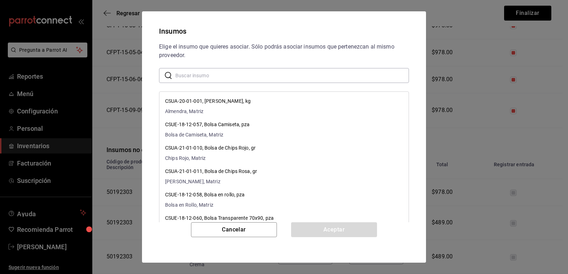
click at [225, 70] on input "text" at bounding box center [292, 75] width 234 height 14
paste input "Paleta Agua Uva"
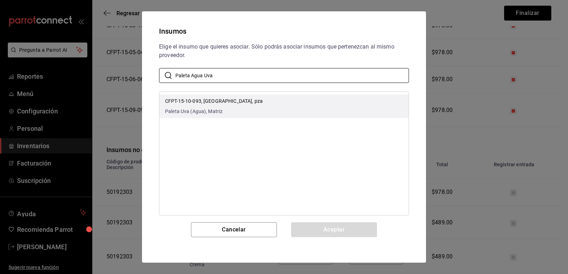
type input "Paleta Agua Uva"
click at [264, 105] on li "CFPT-15-10-093, [GEOGRAPHIC_DATA], pza Paleta Uva (Agua), [GEOGRAPHIC_DATA]" at bounding box center [283, 106] width 249 height 23
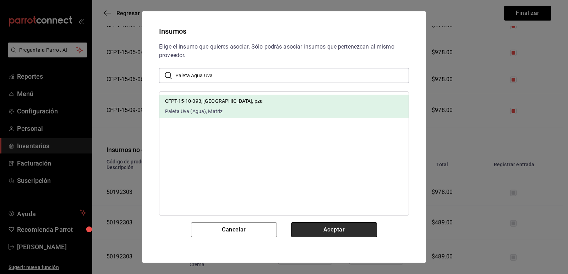
click at [321, 226] on button "Aceptar" at bounding box center [334, 230] width 86 height 15
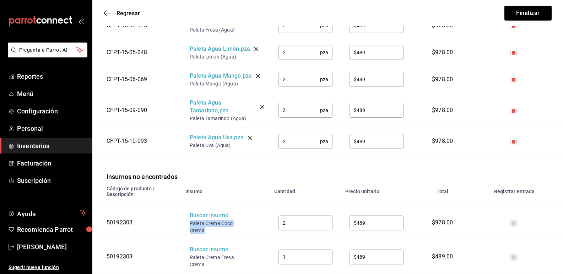
drag, startPoint x: 204, startPoint y: 232, endPoint x: 187, endPoint y: 227, distance: 18.1
click at [187, 227] on td "Buscar insumo Paleta Crema Coco Crema" at bounding box center [225, 223] width 89 height 34
click at [203, 218] on div "Buscar insumo" at bounding box center [218, 216] width 57 height 8
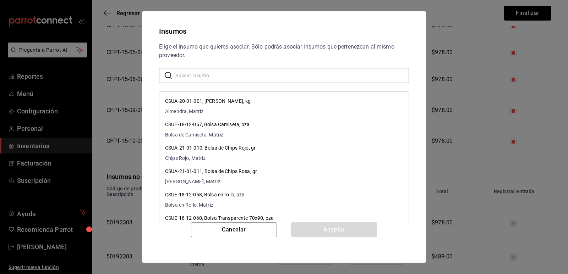
click at [236, 77] on input "text" at bounding box center [292, 75] width 234 height 14
paste input "Paleta Crema Coco Crema"
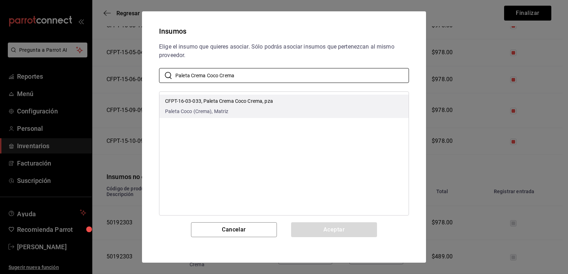
type input "Paleta Crema Coco Crema"
click at [264, 106] on div "CFPT-16-03-033, Paleta Crema Coco Crema, pza Paleta Coco (Crema), Matriz" at bounding box center [219, 107] width 108 height 18
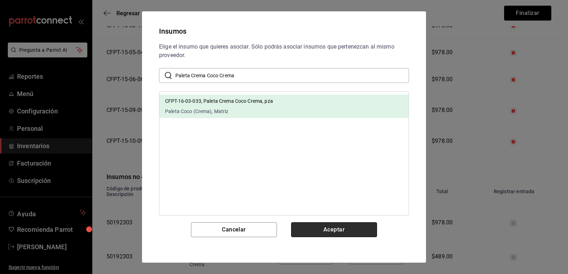
click at [328, 230] on button "Aceptar" at bounding box center [334, 230] width 86 height 15
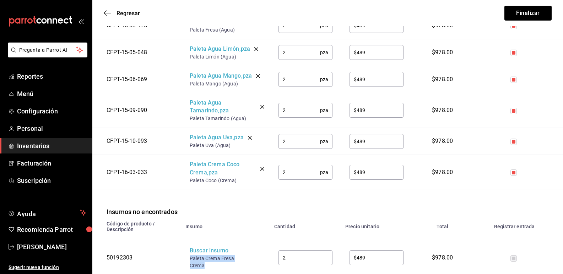
drag, startPoint x: 208, startPoint y: 267, endPoint x: 189, endPoint y: 261, distance: 19.3
click at [189, 261] on td "Buscar insumo Paleta Crema Fresa Crema" at bounding box center [225, 258] width 89 height 34
click at [203, 254] on div "Buscar insumo" at bounding box center [218, 251] width 57 height 8
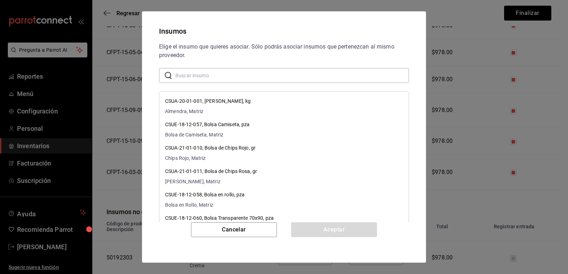
click at [225, 77] on input "text" at bounding box center [292, 75] width 234 height 14
paste input "Paleta Crema Fresa Crema"
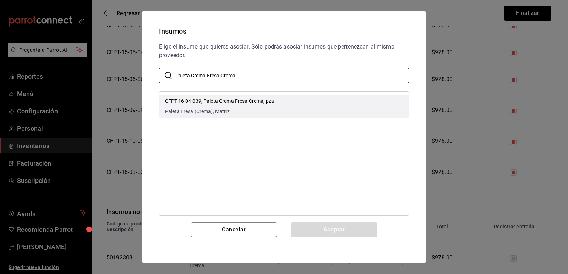
type input "Paleta Crema Fresa Crema"
click at [262, 102] on p "CFPT-16-04-039, Paleta Crema Fresa Crema, pza" at bounding box center [219, 101] width 109 height 7
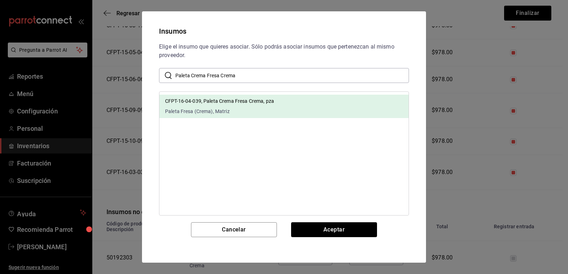
click at [315, 222] on div "Elige el insumo que quieres asociar. Sólo podrás asociar insumos que pertenezca…" at bounding box center [283, 133] width 267 height 180
click at [319, 227] on button "Aceptar" at bounding box center [334, 230] width 86 height 15
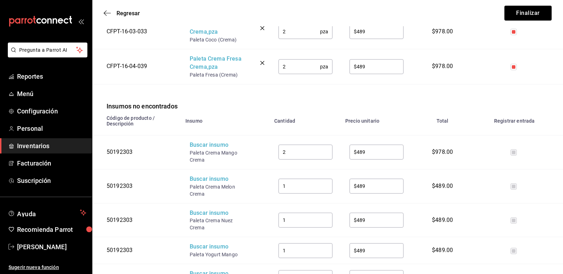
scroll to position [1106, 0]
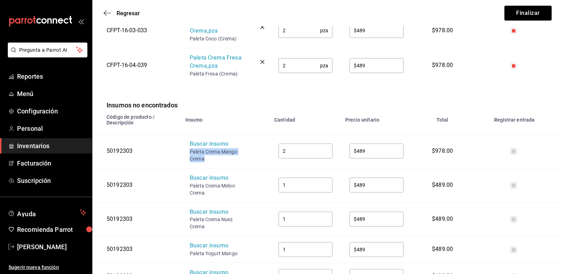
drag, startPoint x: 204, startPoint y: 160, endPoint x: 189, endPoint y: 155, distance: 16.2
click at [189, 155] on td "Buscar insumo Paleta Crema Mango Crema" at bounding box center [225, 151] width 89 height 34
click at [207, 147] on div "Buscar insumo" at bounding box center [218, 144] width 57 height 8
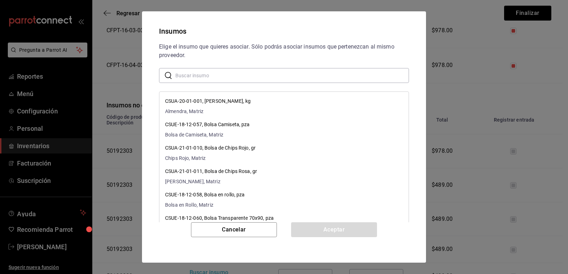
click at [229, 76] on input "text" at bounding box center [292, 75] width 234 height 14
paste input "Paleta Crema Mango Crema"
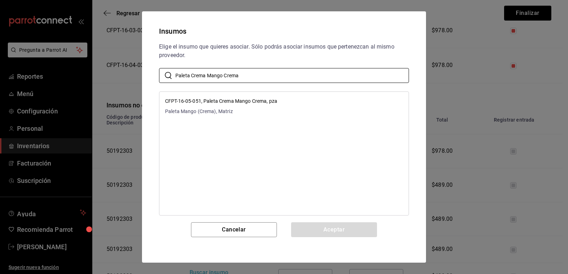
type input "Paleta Crema Mango Crema"
click at [255, 109] on span "Paleta Mango (Crema), Matriz" at bounding box center [221, 111] width 112 height 7
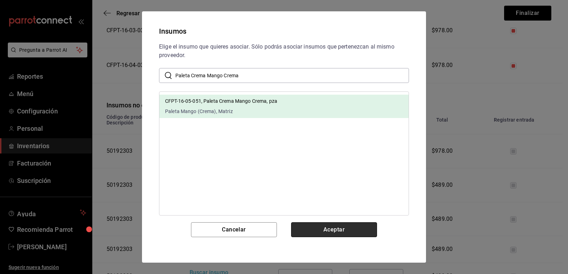
click at [310, 227] on button "Aceptar" at bounding box center [334, 230] width 86 height 15
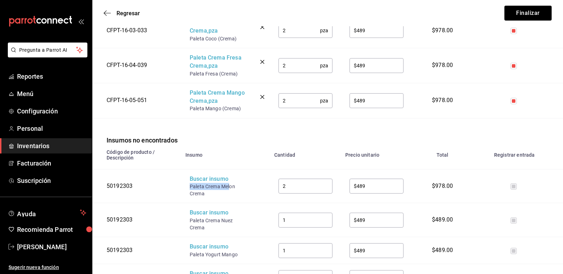
drag, startPoint x: 229, startPoint y: 187, endPoint x: 191, endPoint y: 186, distance: 38.7
click at [191, 186] on div "Paleta Crema Melon Crema" at bounding box center [218, 190] width 57 height 14
click at [205, 181] on div "Buscar insumo" at bounding box center [218, 179] width 57 height 8
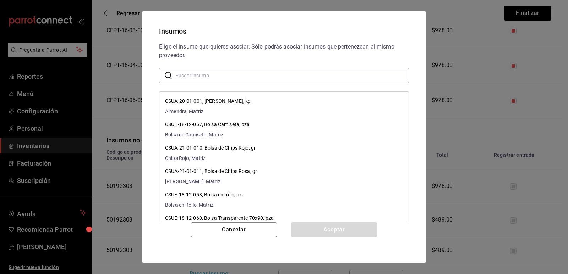
click at [221, 76] on input "text" at bounding box center [292, 75] width 234 height 14
paste input "Paleta Crema Mel"
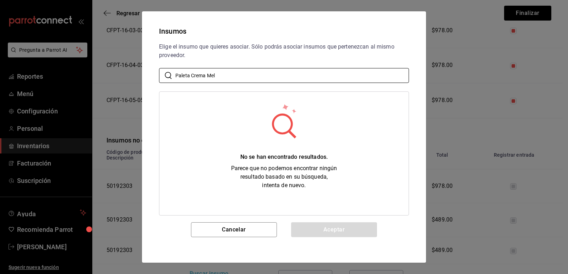
drag, startPoint x: 237, startPoint y: 75, endPoint x: 128, endPoint y: 66, distance: 109.3
click at [128, 66] on div "Insumos Elige el insumo que quieres asociar. Sólo podrás asociar insumos que pe…" at bounding box center [284, 137] width 568 height 274
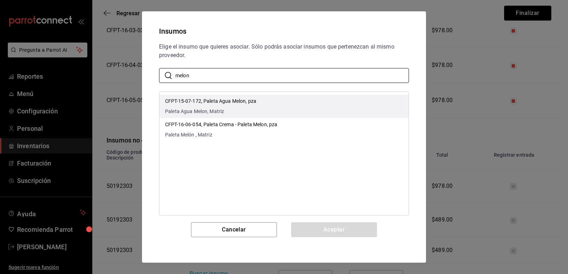
type input "melon"
click at [269, 103] on li "CFPT-15-07-172, Paleta Agua Melon, pza Paleta Agua Melon, Matriz" at bounding box center [283, 106] width 249 height 23
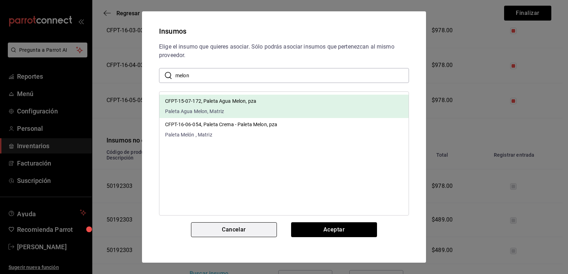
click at [264, 227] on button "Cancelar" at bounding box center [234, 230] width 86 height 15
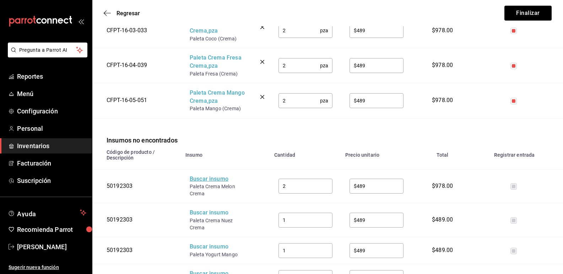
click at [209, 182] on div "Buscar insumo" at bounding box center [218, 179] width 57 height 8
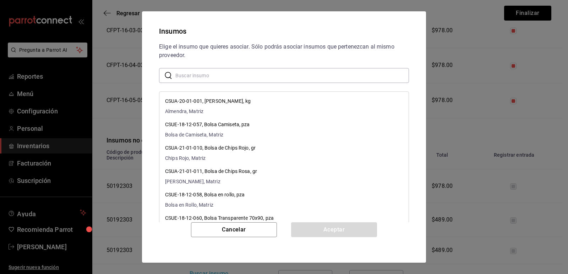
click at [227, 75] on input "text" at bounding box center [292, 75] width 234 height 14
type input "l"
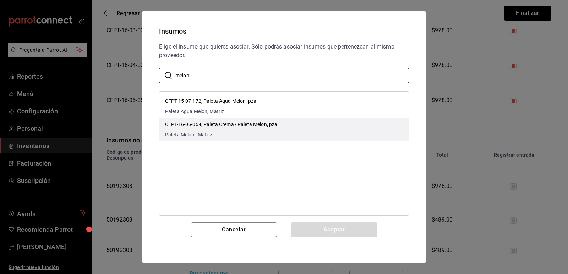
type input "melon"
click at [253, 128] on p "CFPT-16-06-054, Paleta Crema - Paleta Melon, pza" at bounding box center [221, 124] width 112 height 7
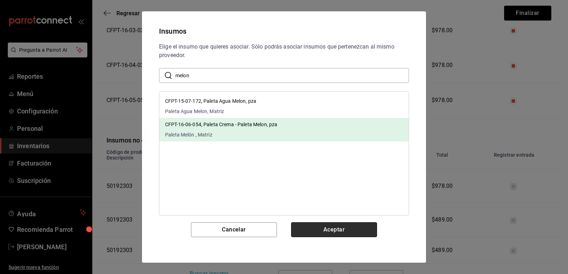
click at [327, 231] on button "Aceptar" at bounding box center [334, 230] width 86 height 15
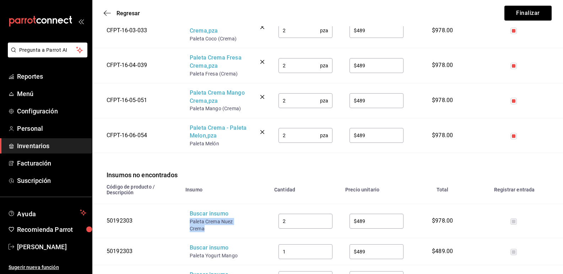
drag, startPoint x: 206, startPoint y: 230, endPoint x: 189, endPoint y: 222, distance: 18.7
click at [189, 222] on td "Buscar insumo Paleta Crema Nuez Crema" at bounding box center [225, 221] width 89 height 34
click at [207, 215] on div "Buscar insumo" at bounding box center [218, 214] width 57 height 8
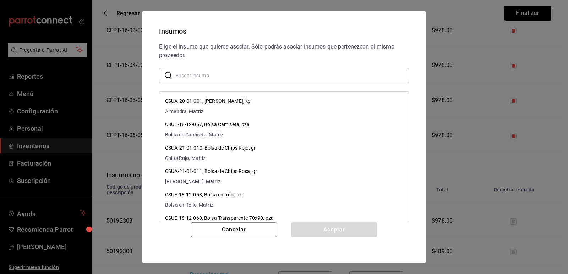
click at [248, 78] on input "text" at bounding box center [292, 75] width 234 height 14
paste input "Paleta Crema Nuez Crema"
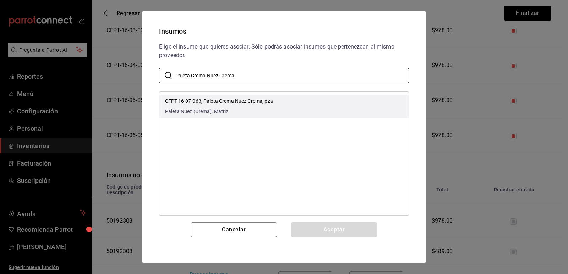
type input "Paleta Crema Nuez Crema"
click at [265, 98] on p "CFPT-16-07-063, Paleta Crema Nuez Crema, pza" at bounding box center [219, 101] width 108 height 7
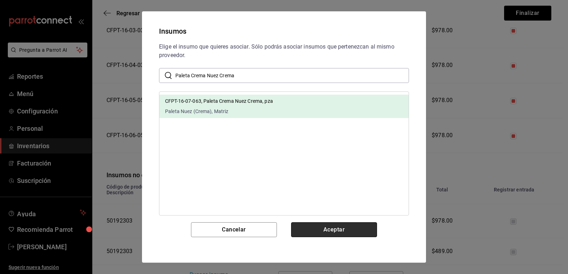
click at [328, 229] on button "Aceptar" at bounding box center [334, 230] width 86 height 15
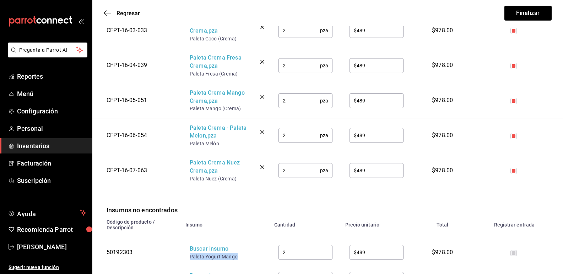
drag, startPoint x: 236, startPoint y: 256, endPoint x: 190, endPoint y: 257, distance: 46.1
click at [190, 257] on div "Paleta Yogurt Mango" at bounding box center [218, 256] width 57 height 7
click at [204, 252] on div "Buscar insumo" at bounding box center [218, 249] width 57 height 8
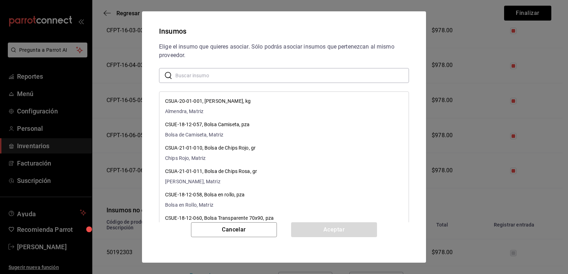
click at [250, 76] on input "text" at bounding box center [292, 75] width 234 height 14
paste input "Paleta Yogurt Mango"
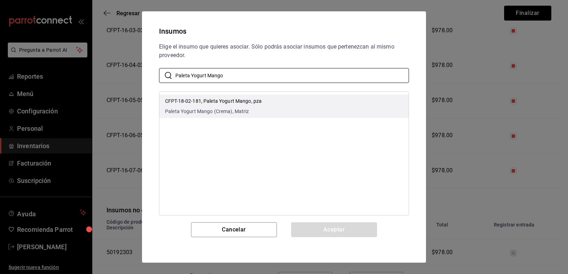
type input "Paleta Yogurt Mango"
click at [260, 103] on p "CFPT-18-02-181, Paleta Yogurt Mango, pza" at bounding box center [213, 101] width 97 height 7
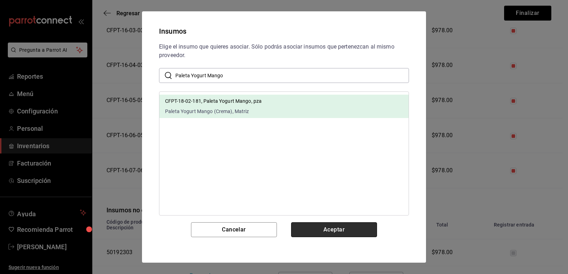
click at [314, 225] on button "Aceptar" at bounding box center [334, 230] width 86 height 15
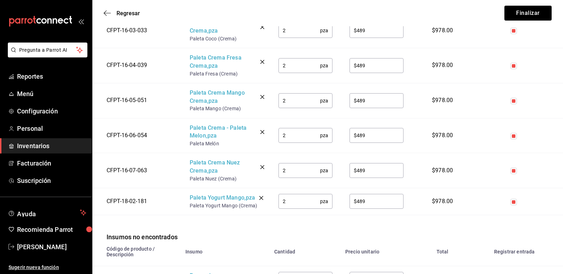
click at [248, 231] on div "Insumos no encontrados" at bounding box center [327, 228] width 470 height 27
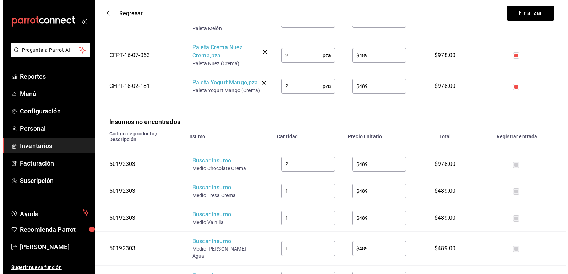
scroll to position [1265, 0]
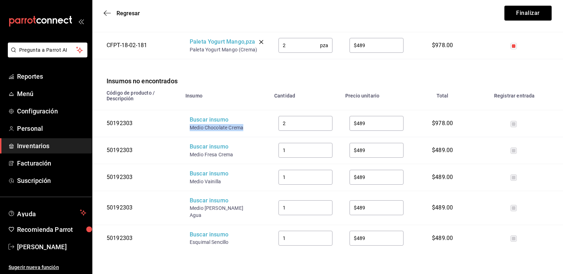
drag, startPoint x: 243, startPoint y: 133, endPoint x: 190, endPoint y: 131, distance: 52.9
click at [190, 131] on div "Medio Chocolate Crema" at bounding box center [218, 127] width 57 height 7
click at [198, 124] on div "Buscar insumo" at bounding box center [218, 120] width 57 height 8
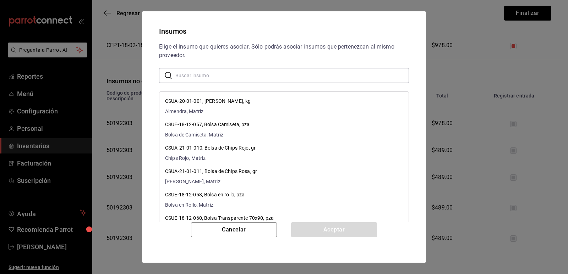
click at [218, 77] on input "text" at bounding box center [292, 75] width 234 height 14
paste input "Medio Chocolate Crema"
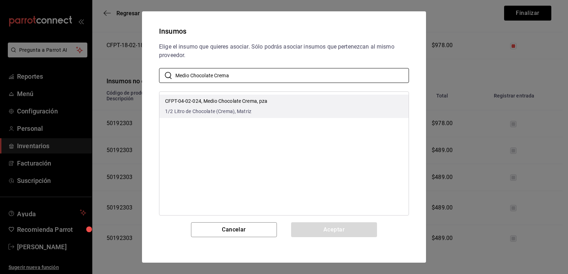
type input "Medio Chocolate Crema"
click at [264, 105] on p "CFPT-04-02-024, Medio Chocolate Crema, pza" at bounding box center [216, 101] width 103 height 7
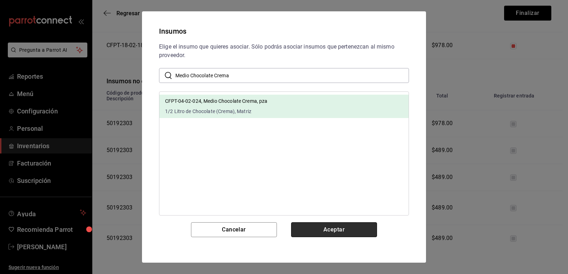
click at [340, 237] on button "Aceptar" at bounding box center [334, 230] width 86 height 15
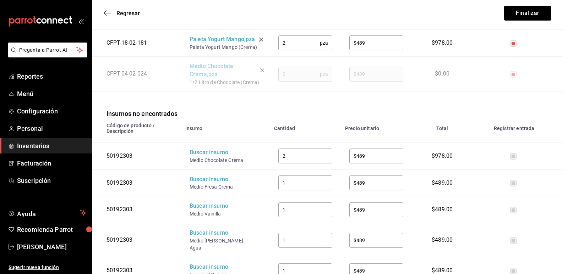
click at [338, 231] on button "Aceptar" at bounding box center [334, 230] width 86 height 15
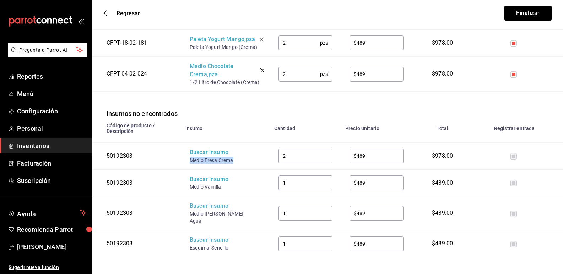
drag, startPoint x: 235, startPoint y: 172, endPoint x: 191, endPoint y: 169, distance: 43.5
click at [191, 164] on div "Medio Fresa Crema" at bounding box center [218, 160] width 57 height 7
click at [203, 157] on div "Buscar insumo" at bounding box center [218, 153] width 57 height 8
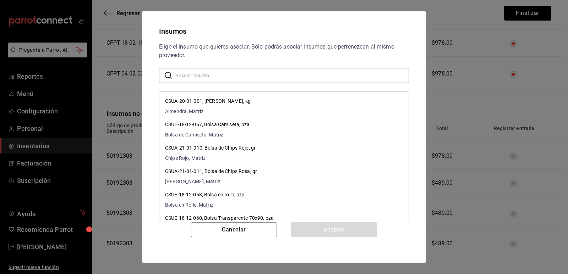
click at [229, 75] on input "text" at bounding box center [292, 75] width 234 height 14
paste input "Medio Fresa Crema"
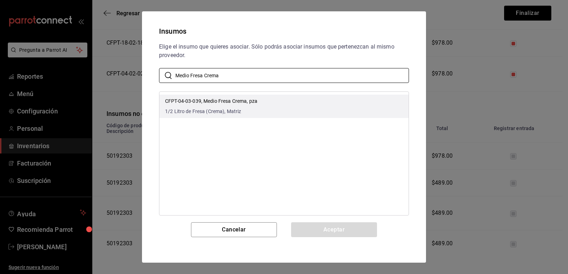
type input "Medio Fresa Crema"
drag, startPoint x: 238, startPoint y: 104, endPoint x: 240, endPoint y: 109, distance: 4.8
click at [237, 105] on p "CFPT-04-03-039, Medio Fresa Crema, pza" at bounding box center [211, 101] width 92 height 7
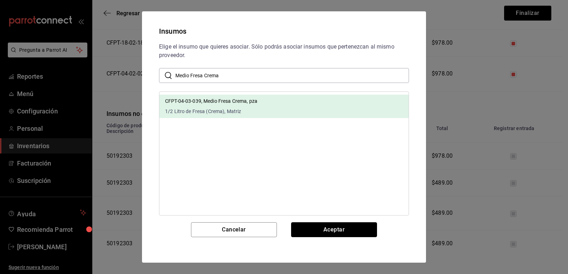
click at [323, 228] on button "Aceptar" at bounding box center [334, 230] width 86 height 15
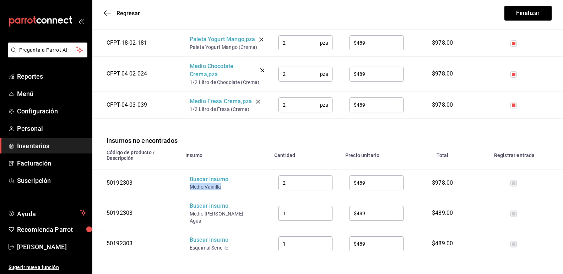
drag, startPoint x: 221, startPoint y: 197, endPoint x: 189, endPoint y: 195, distance: 31.6
click at [189, 195] on td "Buscar insumo Medio Vainilla" at bounding box center [225, 183] width 89 height 27
click at [208, 184] on div "Buscar insumo" at bounding box center [218, 180] width 57 height 8
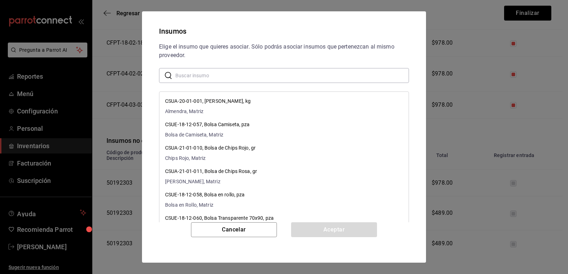
click at [232, 80] on input "text" at bounding box center [292, 75] width 234 height 14
paste input "Medio Vainilla"
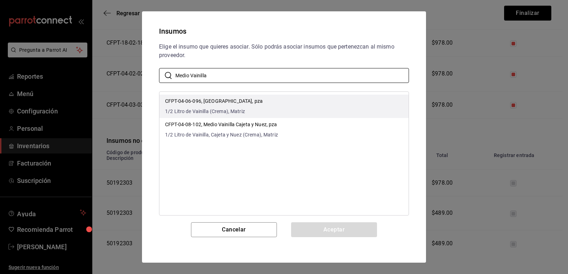
type input "Medio Vainilla"
click at [310, 109] on li "CFPT-04-06-096, [GEOGRAPHIC_DATA], pza 1/2 Litro de Vainilla (Crema), Matriz" at bounding box center [283, 106] width 249 height 23
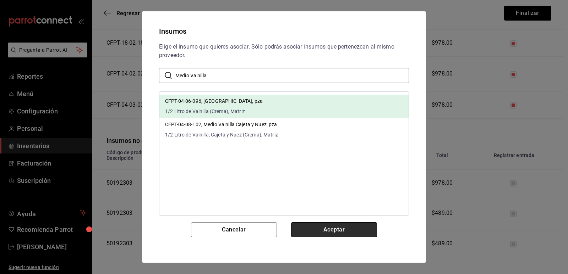
click at [322, 231] on button "Aceptar" at bounding box center [334, 230] width 86 height 15
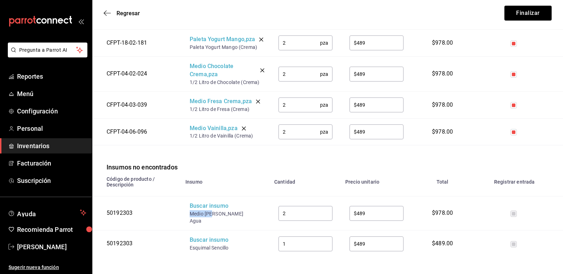
drag, startPoint x: 213, startPoint y: 224, endPoint x: 189, endPoint y: 222, distance: 24.2
click at [189, 222] on td "Buscar insumo Medio [PERSON_NAME] Agua" at bounding box center [225, 214] width 89 height 34
click at [202, 210] on div "Buscar insumo" at bounding box center [218, 206] width 57 height 8
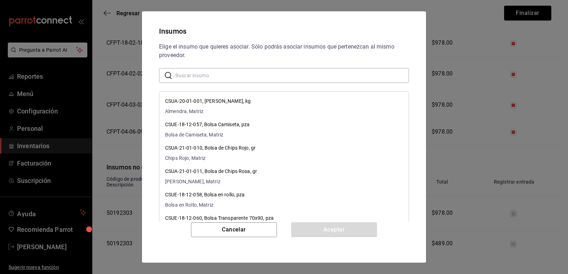
click at [233, 78] on input "text" at bounding box center [292, 75] width 234 height 14
paste input "Medio Lim"
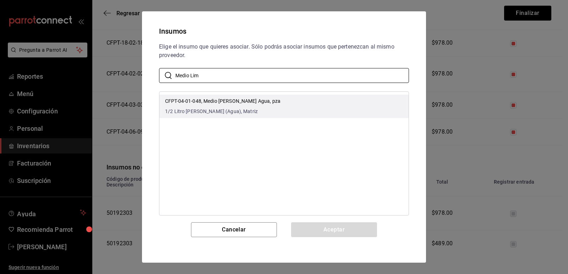
type input "Medio Lim"
click at [287, 102] on li "CFPT-04-01-048, Medio [PERSON_NAME] Agua, pza 1/2 Litro [PERSON_NAME] (Agua), […" at bounding box center [283, 106] width 249 height 23
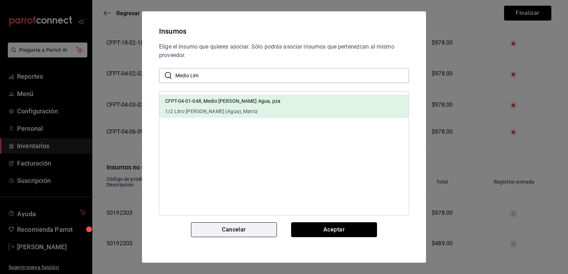
click at [335, 227] on button "Aceptar" at bounding box center [334, 230] width 86 height 15
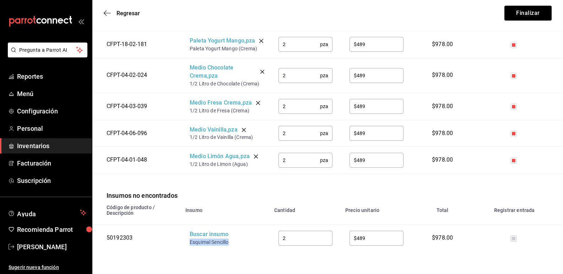
drag, startPoint x: 226, startPoint y: 249, endPoint x: 189, endPoint y: 248, distance: 36.9
click at [189, 248] on td "Buscar insumo Esquimal Sencillo" at bounding box center [225, 238] width 89 height 27
click at [201, 239] on div "Buscar insumo" at bounding box center [218, 235] width 57 height 8
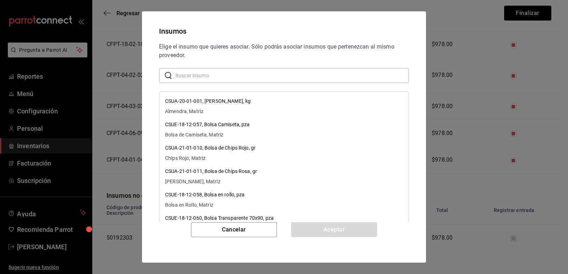
click at [226, 75] on input "text" at bounding box center [292, 75] width 234 height 14
paste input "Esquimal Sencillo"
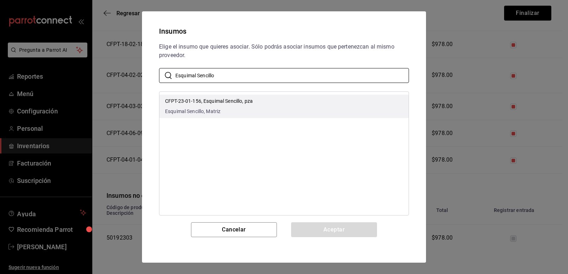
type input "Esquimal Sencillo"
click at [270, 107] on li "CFPT-23-01-156, Esquimal Sencillo, pza Esquimal Sencillo, Matriz" at bounding box center [283, 106] width 249 height 23
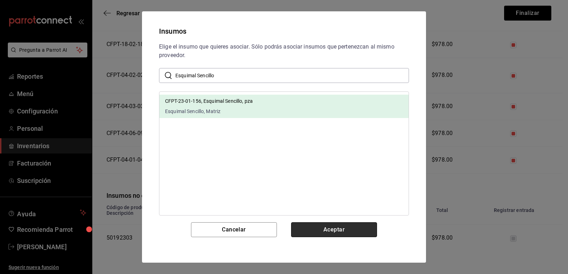
click at [327, 227] on button "Aceptar" at bounding box center [334, 230] width 86 height 15
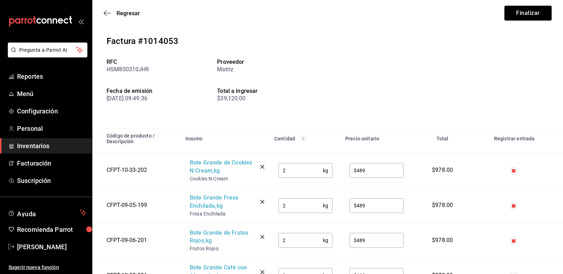
scroll to position [0, 0]
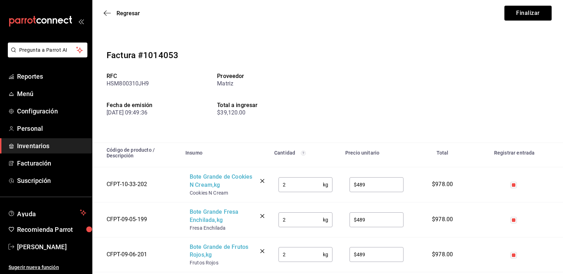
click at [308, 182] on input "2" at bounding box center [300, 185] width 44 height 14
click at [281, 121] on div "RFC HSM800310JH9 Proveedor Matriz Fecha de emisión [DATE] 09:49:36 Total a ingr…" at bounding box center [216, 102] width 221 height 58
drag, startPoint x: 295, startPoint y: 220, endPoint x: 262, endPoint y: 218, distance: 32.7
click at [262, 218] on tr "CFPT-09-05-199 Bote Grande Fresa Enchilada , kg Fresa Enchilada 2 kg ​ $489 ​ $…" at bounding box center [327, 219] width 470 height 35
type input "1"
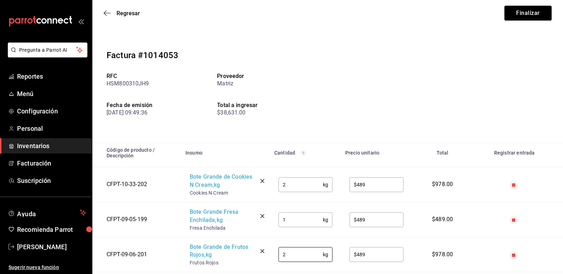
drag, startPoint x: 286, startPoint y: 258, endPoint x: 259, endPoint y: 256, distance: 27.1
click at [259, 256] on tr "CFPT-09-06-201 Bote Grande [PERSON_NAME] Rojos , kg [PERSON_NAME] Rojos 2 kg ​ …" at bounding box center [327, 254] width 470 height 35
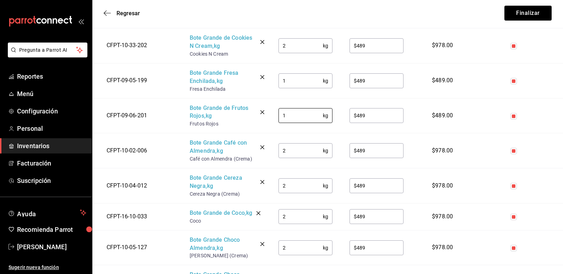
scroll to position [142, 0]
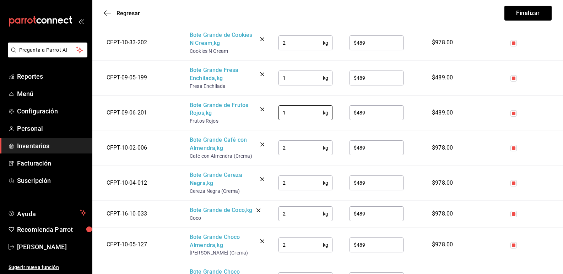
type input "1"
drag, startPoint x: 294, startPoint y: 146, endPoint x: 276, endPoint y: 146, distance: 18.1
click at [273, 148] on td "2 kg ​" at bounding box center [305, 148] width 71 height 35
type input "1"
drag, startPoint x: 288, startPoint y: 184, endPoint x: 282, endPoint y: 183, distance: 5.7
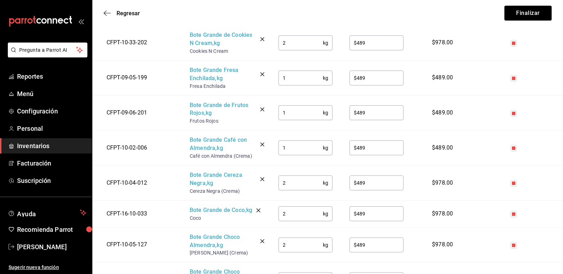
click at [282, 183] on input "2" at bounding box center [300, 183] width 44 height 14
type input "1"
drag, startPoint x: 286, startPoint y: 215, endPoint x: 269, endPoint y: 214, distance: 17.1
click at [269, 214] on tr "CFPT-16-10-033 Bote Grande de Coco , kg Coco 2 kg ​ $489 ​ $978.00" at bounding box center [327, 214] width 470 height 27
type input "1"
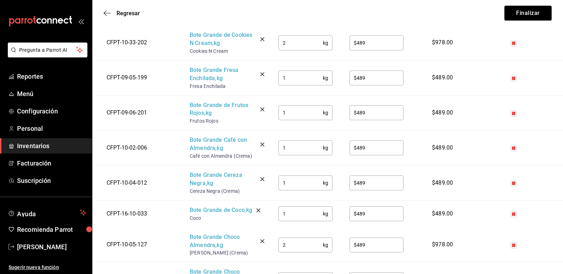
click at [307, 3] on div "Regresar Finalizar" at bounding box center [327, 13] width 470 height 26
click at [291, 218] on input "1" at bounding box center [300, 214] width 44 height 14
drag, startPoint x: 291, startPoint y: 246, endPoint x: 257, endPoint y: 245, distance: 33.7
click at [257, 245] on tr "CFPT-10-05-127 Bote Grande Choco Almendra , kg Choco Almendra (Crema) 2 kg ​ $4…" at bounding box center [327, 244] width 470 height 35
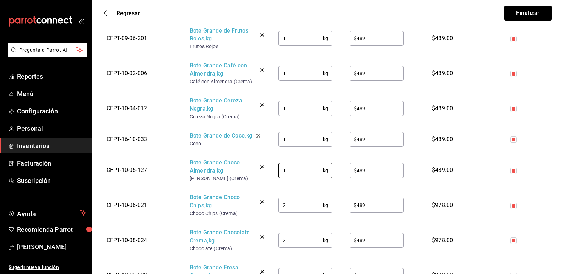
scroll to position [248, 0]
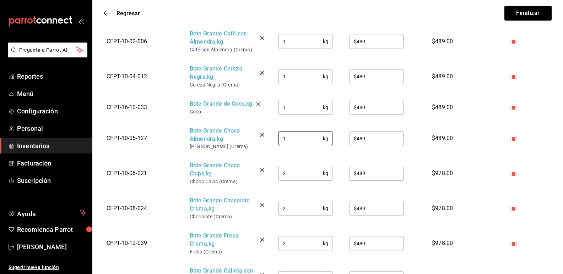
type input "1"
drag, startPoint x: 290, startPoint y: 176, endPoint x: 270, endPoint y: 174, distance: 20.4
click at [270, 174] on td "2 kg ​" at bounding box center [305, 173] width 71 height 35
type input "1"
click at [288, 208] on input "2" at bounding box center [300, 209] width 44 height 14
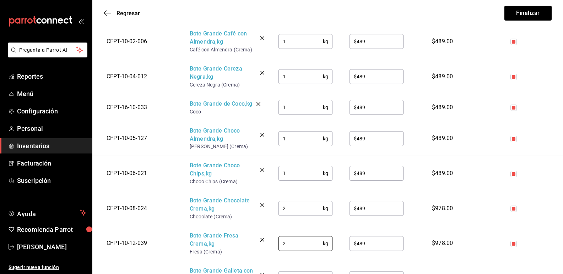
drag, startPoint x: 287, startPoint y: 242, endPoint x: 268, endPoint y: 243, distance: 18.9
click at [268, 243] on tr "CFPT-10-12-039 Bote Grande Fresa Crema , kg Fresa (Crema) 2 kg ​ $489 ​ $978.00" at bounding box center [327, 243] width 470 height 35
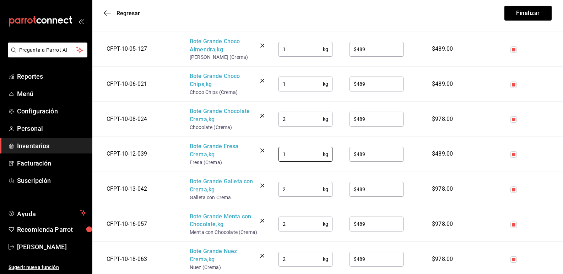
scroll to position [355, 0]
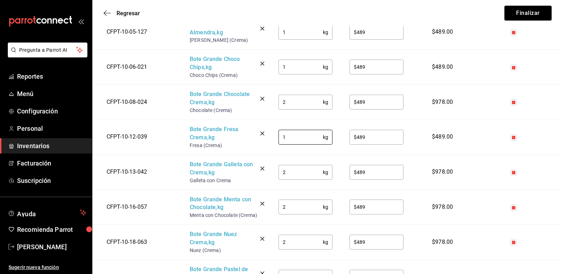
type input "1"
drag, startPoint x: 285, startPoint y: 172, endPoint x: 274, endPoint y: 172, distance: 10.7
click at [274, 172] on td "2 kg ​" at bounding box center [305, 172] width 71 height 35
type input "1"
drag, startPoint x: 287, startPoint y: 209, endPoint x: 282, endPoint y: 201, distance: 9.0
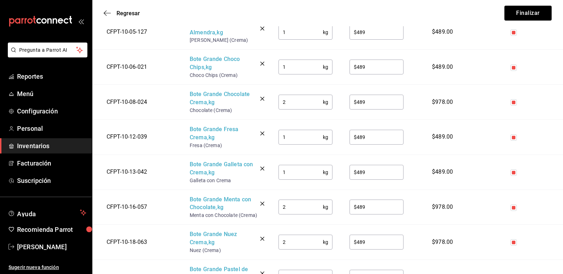
click at [265, 208] on tr "CFPT-10-16-057 Bote Grande Menta con Chocolate , kg Menta con Chocolate (Crema)…" at bounding box center [327, 207] width 470 height 35
type input "1"
click at [291, 239] on input "2" at bounding box center [300, 242] width 44 height 14
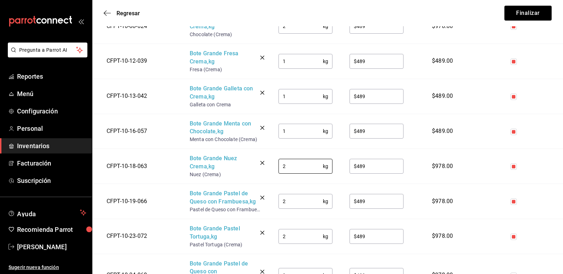
scroll to position [461, 0]
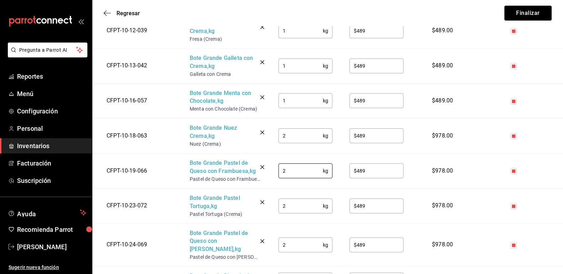
drag, startPoint x: 276, startPoint y: 172, endPoint x: 269, endPoint y: 171, distance: 7.9
click at [269, 171] on tr "CFPT-10-19-066 Bote Grande Pastel de Queso con Frambuesa , kg Pastel de Queso c…" at bounding box center [327, 171] width 470 height 35
type input "1"
drag, startPoint x: 286, startPoint y: 216, endPoint x: 271, endPoint y: 215, distance: 15.3
click at [272, 215] on td "2 kg ​" at bounding box center [305, 205] width 71 height 35
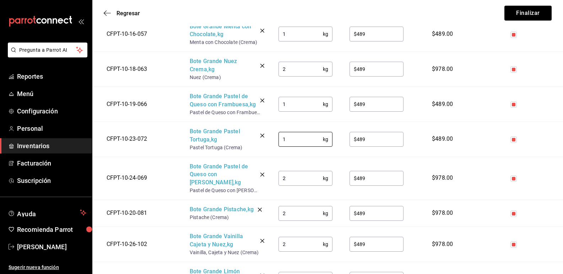
scroll to position [532, 0]
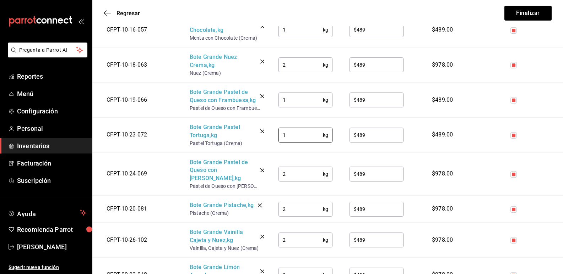
type input "1"
drag, startPoint x: 294, startPoint y: 181, endPoint x: 271, endPoint y: 170, distance: 25.6
click at [271, 179] on td "2 kg ​" at bounding box center [305, 174] width 71 height 43
type input "1"
drag, startPoint x: 289, startPoint y: 208, endPoint x: 270, endPoint y: 208, distance: 18.8
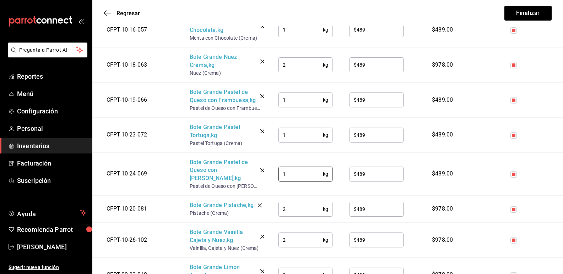
click at [270, 208] on td "2 kg ​" at bounding box center [305, 209] width 71 height 27
type input "1"
drag, startPoint x: 285, startPoint y: 241, endPoint x: 261, endPoint y: 241, distance: 24.1
click at [261, 242] on tr "CFPT-10-26-102 Bote Grande Vainilla Cajeta y Nuez , kg Vainilla, Cajeta y Nuez …" at bounding box center [327, 240] width 470 height 35
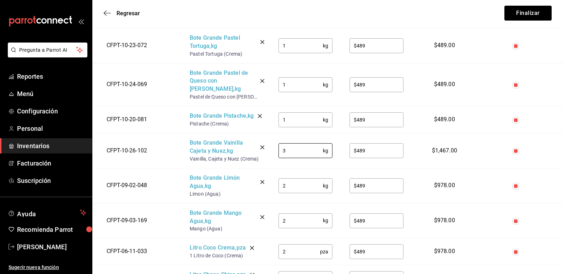
scroll to position [639, 0]
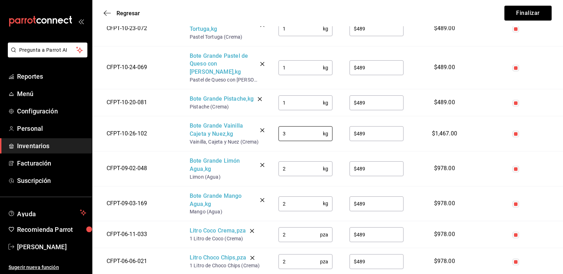
type input "3"
drag, startPoint x: 290, startPoint y: 171, endPoint x: 279, endPoint y: 170, distance: 10.3
click at [279, 170] on input "2" at bounding box center [300, 169] width 44 height 14
type input "1"
drag, startPoint x: 289, startPoint y: 204, endPoint x: 263, endPoint y: 203, distance: 25.6
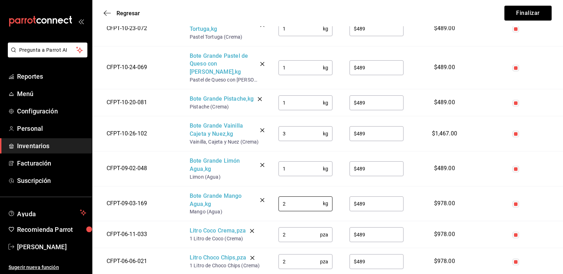
click at [263, 203] on tr "CFPT-09-03-169 Bote Grande Mango Agua , kg Mango (Agua) 2 kg ​ $489 ​ $978.00" at bounding box center [327, 203] width 470 height 35
type input "1"
drag, startPoint x: 286, startPoint y: 236, endPoint x: 270, endPoint y: 229, distance: 17.6
click at [270, 235] on td "2 pza ​" at bounding box center [305, 234] width 71 height 27
type input "18"
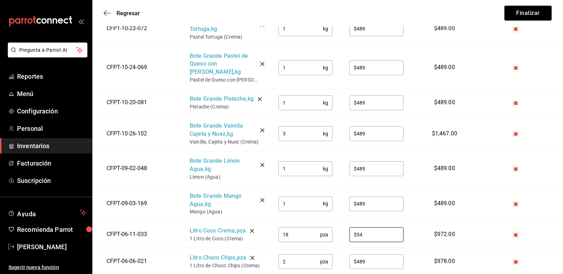
type input "$54"
drag, startPoint x: 294, startPoint y: 262, endPoint x: 260, endPoint y: 264, distance: 34.5
click at [260, 264] on tr "CFPT-06-06-021 Litro Choco Chips , pza 1 Litro de Choco Chips (Crema) 2 pza ​ $…" at bounding box center [327, 261] width 470 height 27
type input "12"
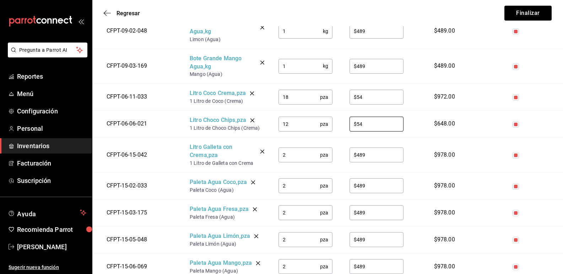
scroll to position [816, 0]
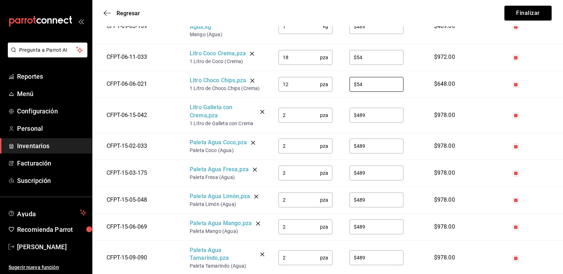
type input "$54"
drag, startPoint x: 285, startPoint y: 116, endPoint x: 275, endPoint y: 114, distance: 10.1
click at [275, 114] on td "2 pza ​" at bounding box center [305, 115] width 71 height 35
type input "12"
type input "$54"
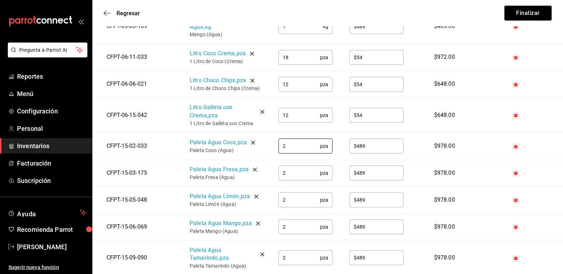
drag, startPoint x: 294, startPoint y: 145, endPoint x: 264, endPoint y: 144, distance: 29.5
click at [264, 144] on tr "CFPT-15-02-033 Paleta Agua Coco , pza Paleta Coco (Agua) 2 pza ​ $489 ​ $978.00" at bounding box center [327, 146] width 470 height 27
type input "60"
type input "$11"
drag, startPoint x: 293, startPoint y: 176, endPoint x: 269, endPoint y: 173, distance: 23.9
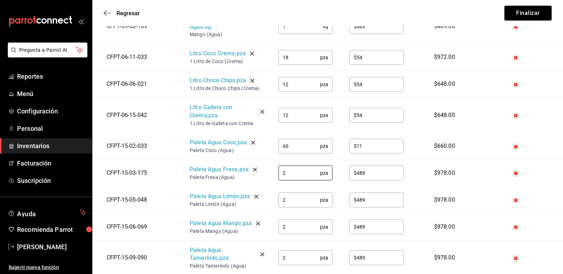
click at [269, 173] on tr "CFPT-15-03-175 Paleta Agua Fresa , pza Paleta Fresa (Agua) 2 pza ​ $489 ​ $978.…" at bounding box center [327, 173] width 470 height 27
type input "60"
type input "$11"
drag, startPoint x: 296, startPoint y: 203, endPoint x: 267, endPoint y: 202, distance: 29.1
click at [267, 202] on tr "CFPT-15-05-048 Paleta Agua [PERSON_NAME] , pza Paleta [PERSON_NAME] (Agua) 2 pz…" at bounding box center [327, 200] width 470 height 27
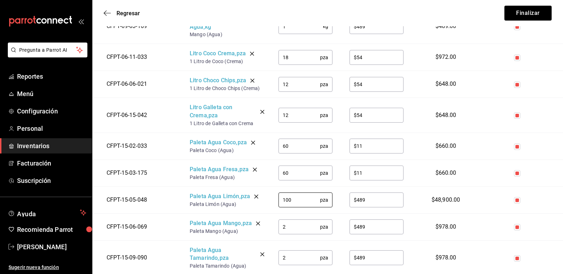
type input "100"
type input "$11"
drag, startPoint x: 291, startPoint y: 226, endPoint x: 285, endPoint y: 213, distance: 14.2
click at [273, 225] on td "2 pza ​" at bounding box center [305, 227] width 71 height 27
type input "100"
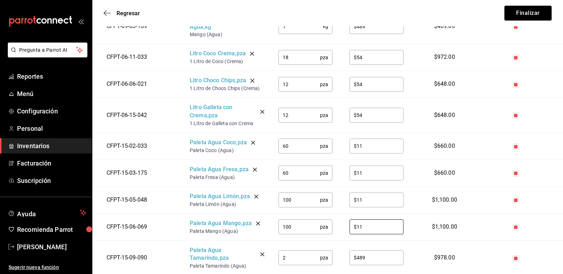
type input "$11"
click at [268, 261] on tr "CFPT-15-09-090 Paleta Agua Tamarindo , pza Paleta Tamarindo (Agua) 2 pza ​ $489…" at bounding box center [327, 258] width 470 height 35
type input "60"
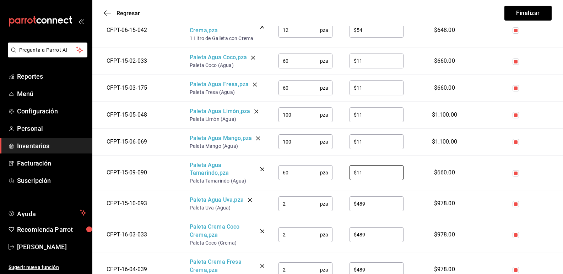
scroll to position [923, 0]
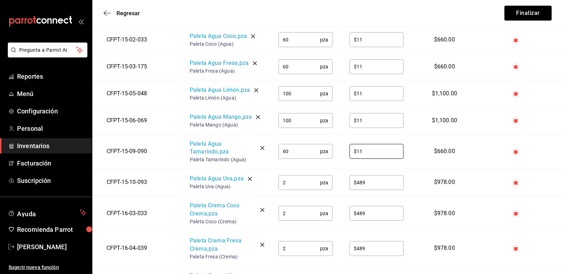
type input "$11"
drag, startPoint x: 295, startPoint y: 184, endPoint x: 280, endPoint y: 184, distance: 15.3
click at [280, 184] on input "2" at bounding box center [299, 183] width 42 height 14
type input "60"
type input "$11"
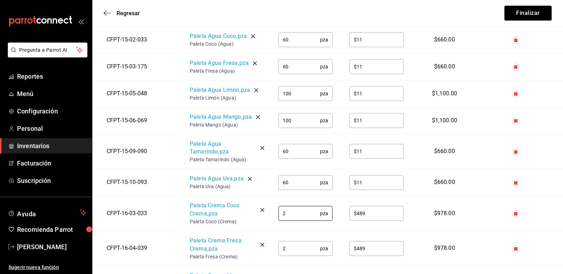
drag, startPoint x: 275, startPoint y: 212, endPoint x: 263, endPoint y: 211, distance: 12.5
click at [263, 211] on tr "CFPT-16-03-033 Paleta Crema Coco Crema , pza Paleta Coco (Crema) 2 pza ​ $489 ​…" at bounding box center [327, 213] width 470 height 35
type input "60"
type input "$12"
drag, startPoint x: 295, startPoint y: 251, endPoint x: 274, endPoint y: 251, distance: 20.6
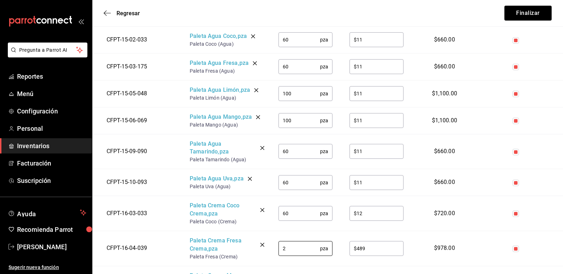
click at [274, 251] on td "2 pza ​" at bounding box center [305, 248] width 71 height 35
type input "60"
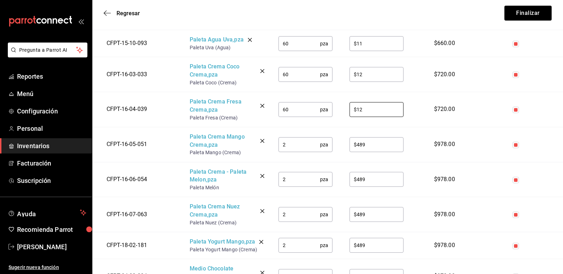
scroll to position [1065, 0]
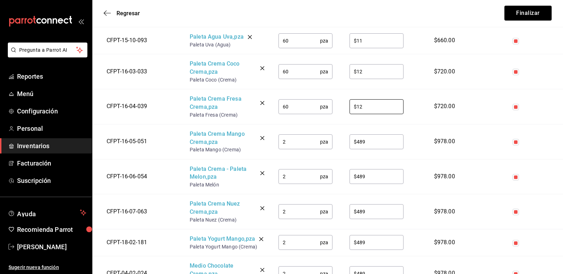
type input "$12"
click at [265, 143] on tr "CFPT-16-05-051 Paleta Crema Mango Crema , pza Paleta Mango (Crema) 2 pza ​ $489…" at bounding box center [327, 141] width 470 height 35
type input "100"
type input "$12"
type input "60"
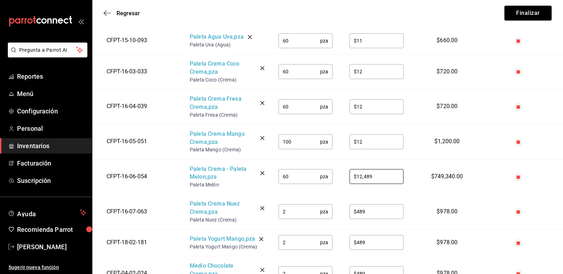
drag, startPoint x: 294, startPoint y: 177, endPoint x: 285, endPoint y: 176, distance: 9.6
click at [272, 176] on td "60 pza ​" at bounding box center [305, 176] width 71 height 35
type input "$12,489"
drag, startPoint x: 298, startPoint y: 212, endPoint x: 260, endPoint y: 212, distance: 37.6
click at [260, 212] on tr "CFPT-16-07-063 Paleta Crema Nuez Crema , pza Paleta Nuez (Crema) 2 pza ​ $489 ​…" at bounding box center [327, 211] width 470 height 35
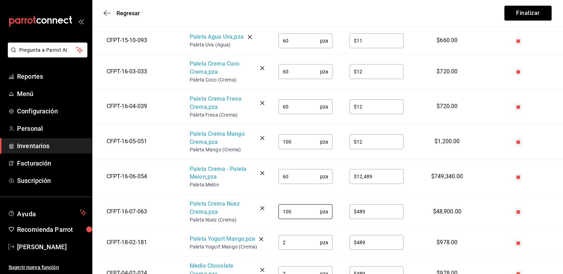
type input "100"
type input "$12"
drag, startPoint x: 385, startPoint y: 180, endPoint x: 346, endPoint y: 182, distance: 39.9
click at [342, 175] on td "$12 ​" at bounding box center [376, 176] width 71 height 35
type input "$12"
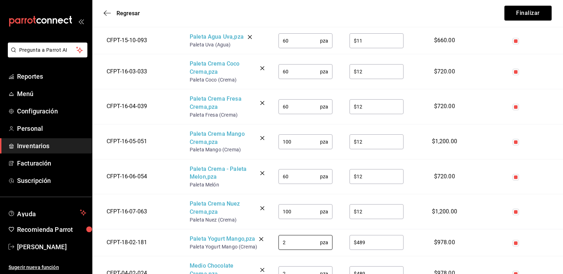
drag, startPoint x: 296, startPoint y: 249, endPoint x: 270, endPoint y: 246, distance: 26.1
click at [270, 246] on td "2 pza ​" at bounding box center [305, 243] width 71 height 27
type input "40"
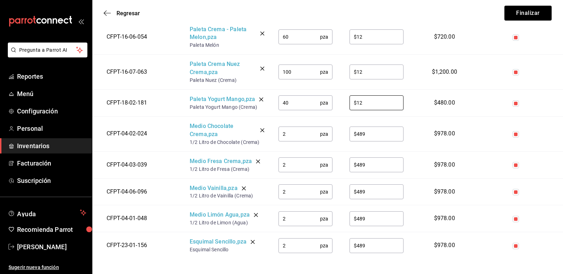
scroll to position [1221, 0]
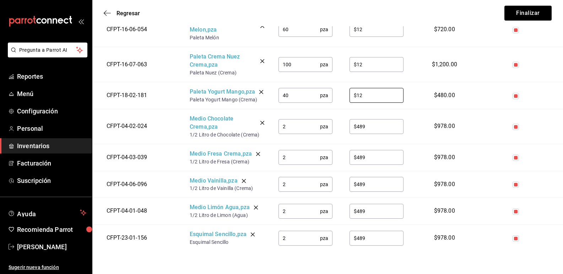
type input "$12"
drag, startPoint x: 291, startPoint y: 124, endPoint x: 265, endPoint y: 124, distance: 25.9
click at [265, 124] on tr "CFPT-04-02-024 Medio Chocolate Crema , pza 1/2 Litro de Chocolate (Crema) 2 pza…" at bounding box center [327, 126] width 470 height 35
type input "12"
type input "$28"
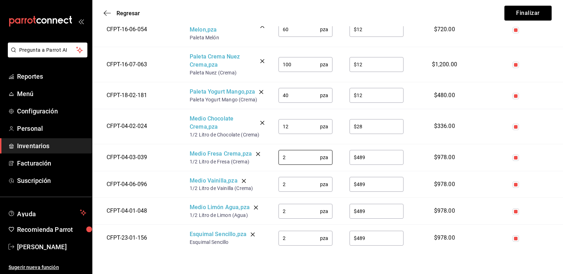
drag, startPoint x: 286, startPoint y: 154, endPoint x: 263, endPoint y: 154, distance: 23.1
click at [263, 154] on tr "CFPT-04-03-039 Medio Fresa Crema , pza 1/2 Litro de Fresa (Crema) 2 pza ​ $489 …" at bounding box center [327, 157] width 470 height 27
type input "12"
type input "$28"
drag, startPoint x: 290, startPoint y: 187, endPoint x: 277, endPoint y: 186, distance: 12.8
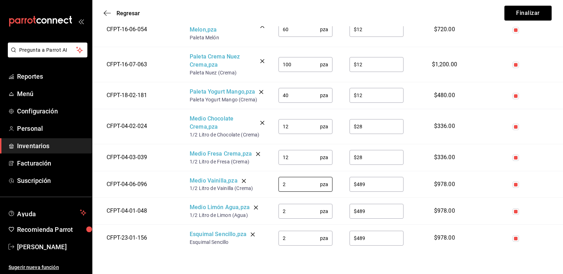
click at [277, 186] on td "2 pza ​" at bounding box center [305, 184] width 71 height 27
type input "12"
type input "$28"
drag, startPoint x: 276, startPoint y: 209, endPoint x: 263, endPoint y: 209, distance: 13.1
click at [263, 209] on tr "CFPT-04-01-048 Medio [PERSON_NAME] Agua , pza 1/2 Litro [PERSON_NAME] (Agua) 2 …" at bounding box center [327, 211] width 470 height 27
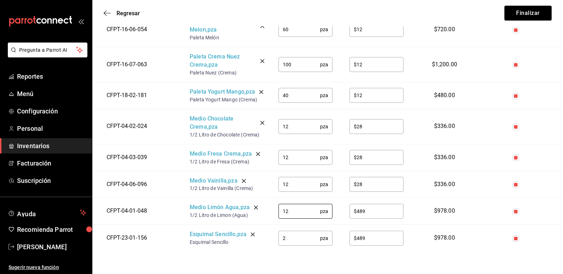
type input "12"
type input "$28"
click at [289, 236] on input "2" at bounding box center [299, 238] width 42 height 14
type input "200"
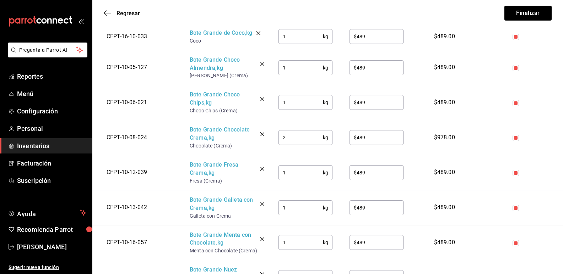
scroll to position [426, 0]
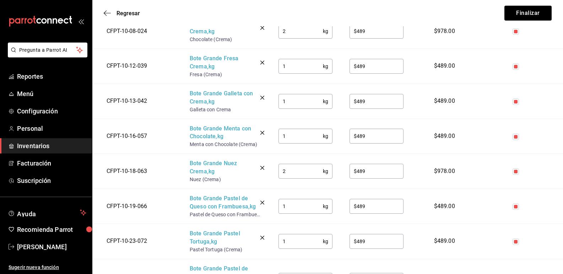
type input "$13.89"
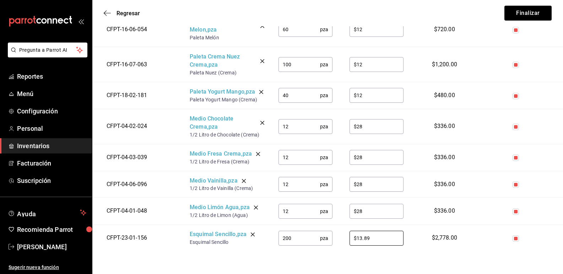
scroll to position [1114, 0]
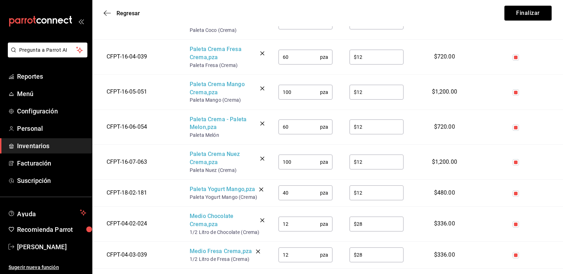
click at [263, 124] on icon "delete" at bounding box center [262, 124] width 4 height 4
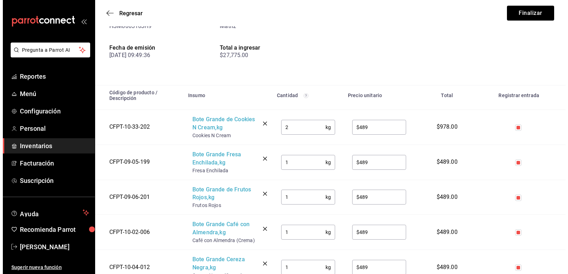
scroll to position [0, 0]
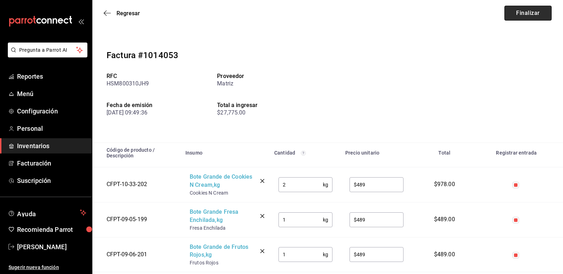
click at [520, 13] on button "Finalizar" at bounding box center [527, 13] width 47 height 15
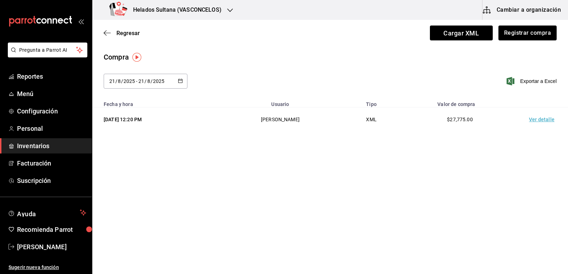
click at [49, 146] on span "Inventarios" at bounding box center [51, 146] width 69 height 10
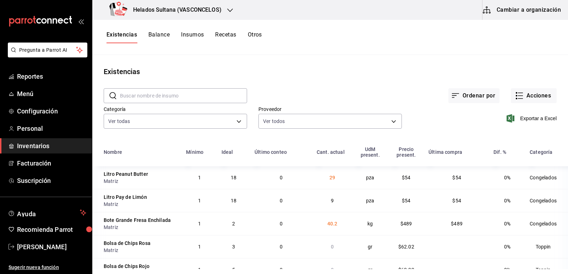
click at [157, 94] on input "text" at bounding box center [183, 96] width 127 height 14
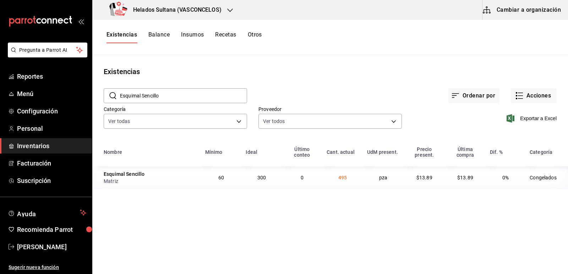
click at [312, 205] on main "Existencias ​ Esquimal Sencillo ​ Ordenar por Acciones Categoría Ver todas 9d7c…" at bounding box center [330, 162] width 476 height 214
click at [356, 81] on div "Ordenar por Acciones" at bounding box center [401, 90] width 309 height 26
click at [223, 97] on input "Esquimal Sencillo" at bounding box center [183, 96] width 127 height 14
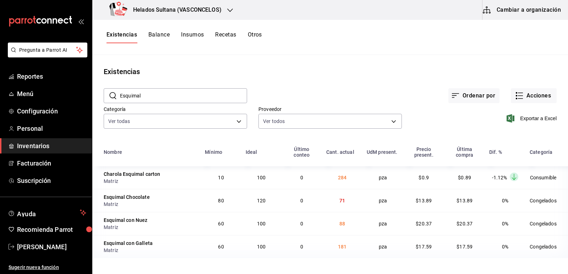
click at [317, 84] on div "Ordenar por Acciones" at bounding box center [401, 90] width 309 height 26
drag, startPoint x: 192, startPoint y: 94, endPoint x: 70, endPoint y: 102, distance: 122.4
click at [70, 102] on div "Pregunta a Parrot AI Reportes Menú Configuración Personal Inventarios Facturaci…" at bounding box center [284, 134] width 568 height 269
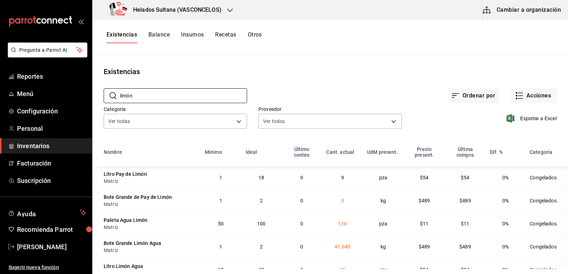
drag, startPoint x: 140, startPoint y: 97, endPoint x: 98, endPoint y: 89, distance: 42.4
click at [98, 89] on div "​ [PERSON_NAME] ​" at bounding box center [169, 90] width 155 height 26
click at [346, 85] on div "Ordenar por Acciones" at bounding box center [401, 90] width 309 height 26
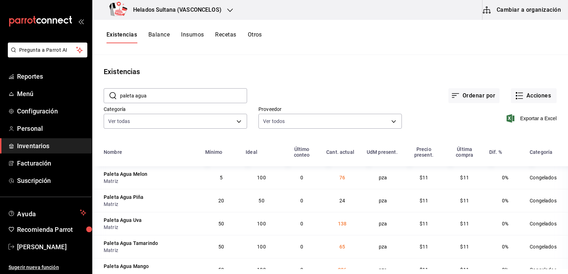
drag, startPoint x: 153, startPoint y: 98, endPoint x: 136, endPoint y: 99, distance: 17.4
click at [136, 99] on input "paleta agua" at bounding box center [183, 96] width 127 height 14
drag, startPoint x: 166, startPoint y: 97, endPoint x: 106, endPoint y: 96, distance: 60.3
click at [106, 96] on div "​ paleta crema ​" at bounding box center [175, 95] width 143 height 15
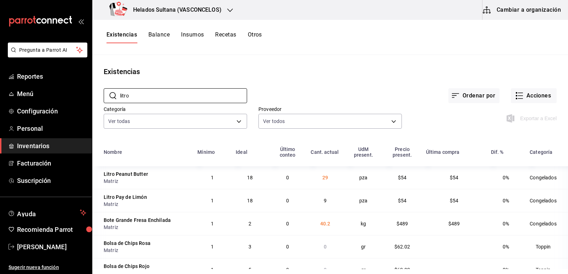
type input "litro"
click at [348, 83] on div "Ordenar por Acciones" at bounding box center [401, 90] width 309 height 26
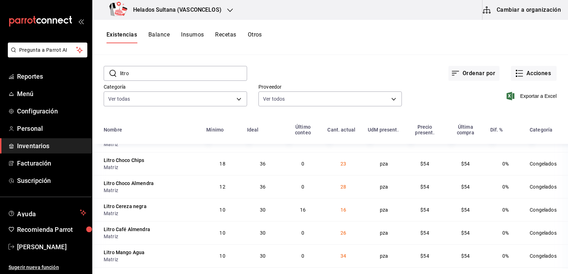
scroll to position [760, 0]
